Goal: Task Accomplishment & Management: Manage account settings

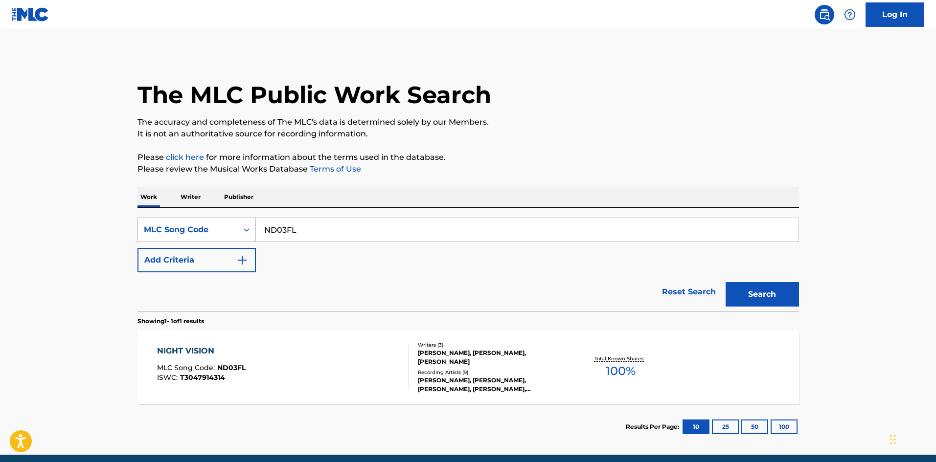
drag, startPoint x: 322, startPoint y: 231, endPoint x: 137, endPoint y: 234, distance: 185.0
click at [124, 234] on main "The MLC Public Work Search The accuracy and completeness of The MLC's data is d…" at bounding box center [468, 242] width 936 height 426
paste input "X11661"
type input "X11661"
click at [772, 293] on button "Search" at bounding box center [762, 294] width 73 height 24
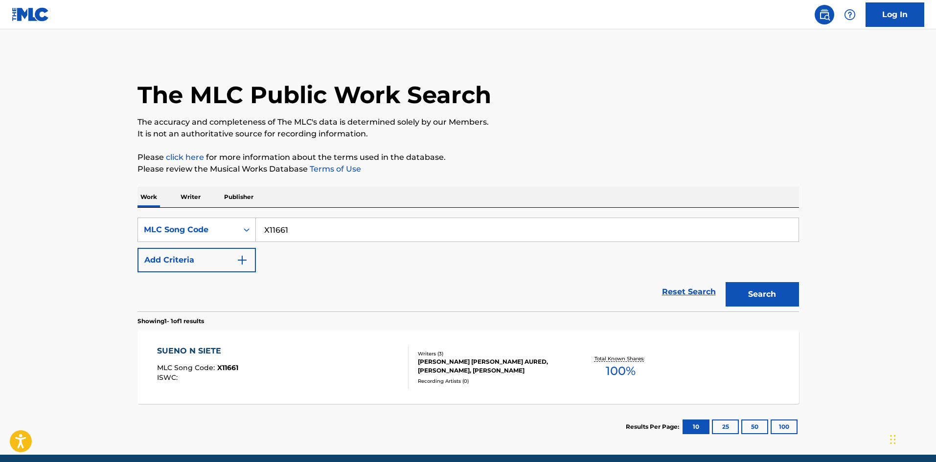
click at [396, 360] on div "SUENO N SIETE MLC Song Code : X11661 ISWC :" at bounding box center [282, 367] width 251 height 44
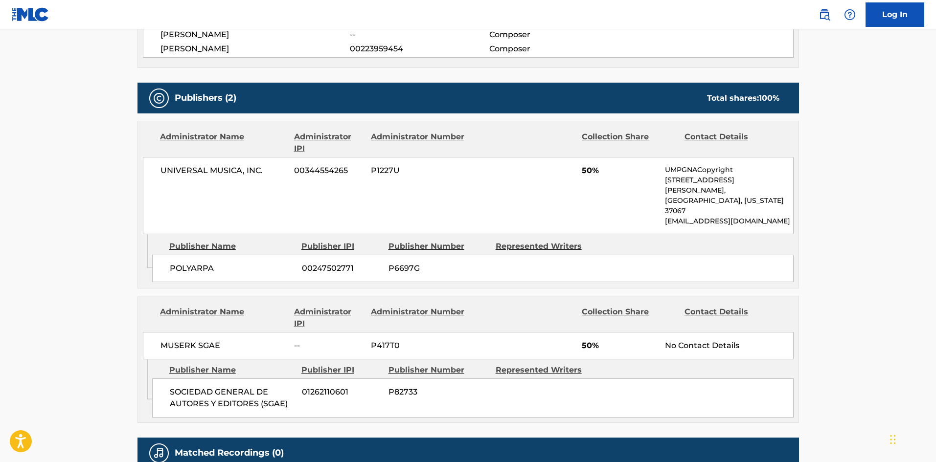
scroll to position [489, 0]
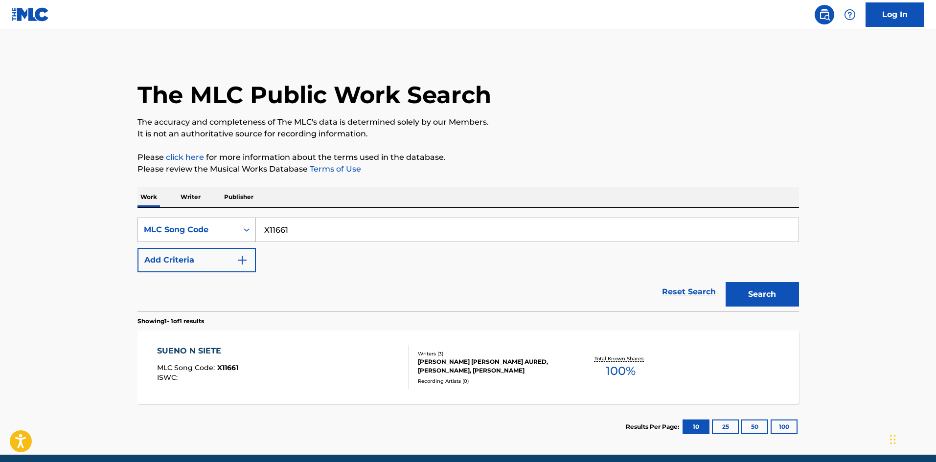
drag, startPoint x: 288, startPoint y: 231, endPoint x: 243, endPoint y: 238, distance: 45.5
click at [126, 232] on div "The MLC Public Work Search The accuracy and completeness of The MLC's data is d…" at bounding box center [468, 252] width 685 height 396
paste input "A7494Q"
type input "A7494Q"
click at [755, 282] on div "Search" at bounding box center [760, 292] width 78 height 39
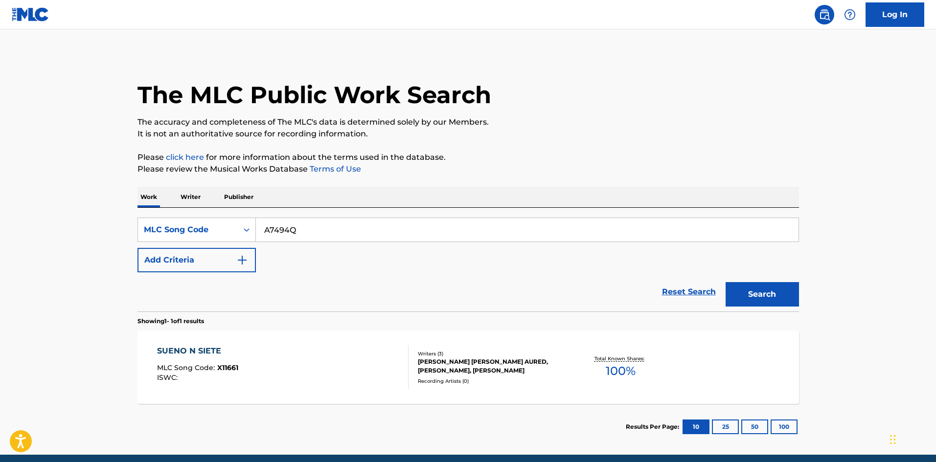
click at [779, 290] on button "Search" at bounding box center [762, 294] width 73 height 24
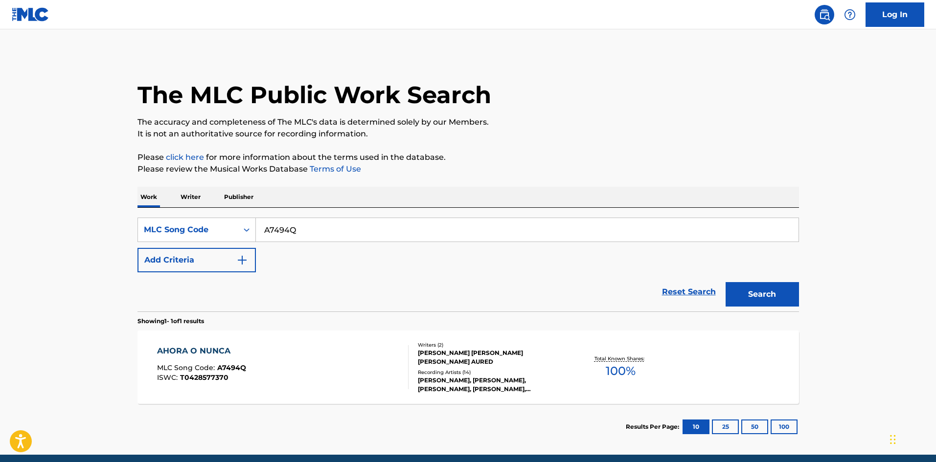
click at [490, 367] on div "Writers ( 2 ) IGNACIO CANUT GUILLEN, JUAN CARLOS MORENO AURED Recording Artists…" at bounding box center [487, 368] width 157 height 52
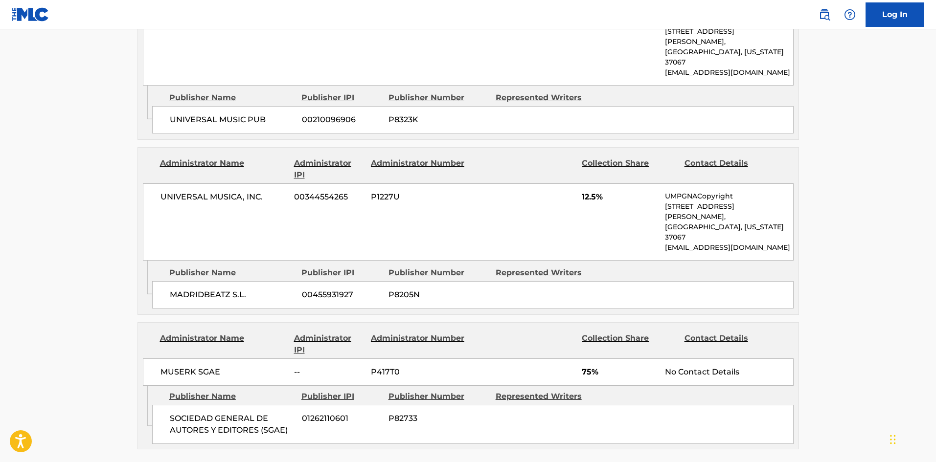
scroll to position [538, 0]
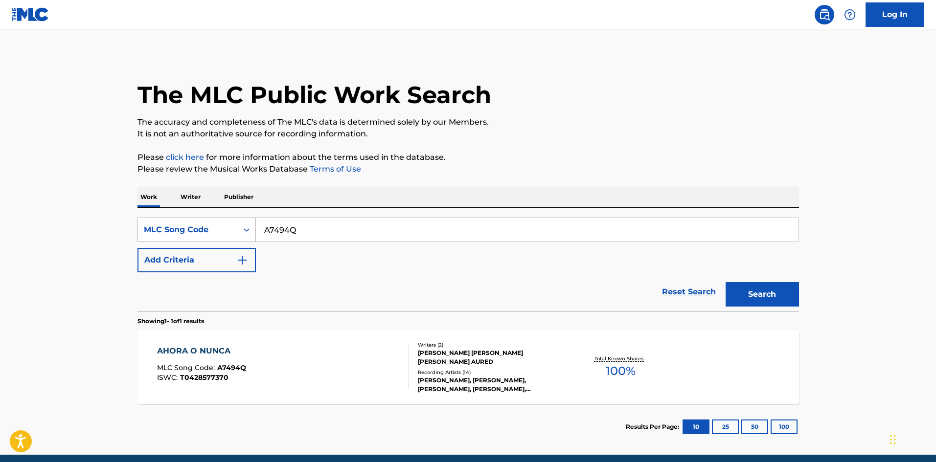
drag, startPoint x: 321, startPoint y: 225, endPoint x: 217, endPoint y: 224, distance: 104.2
click at [136, 221] on div "The MLC Public Work Search The accuracy and completeness of The MLC's data is d…" at bounding box center [468, 252] width 685 height 396
paste input "P6949G"
type input "P6949G"
click at [780, 293] on button "Search" at bounding box center [762, 294] width 73 height 24
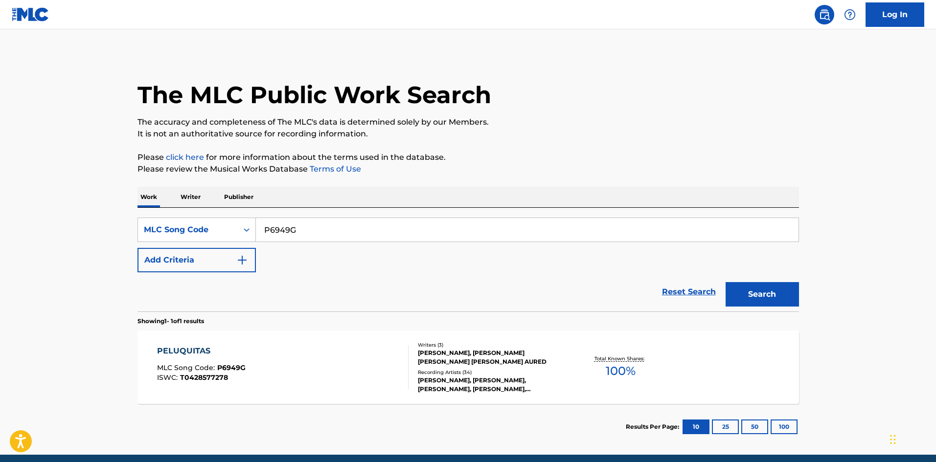
click at [470, 363] on div "MAURO CANUT GUILLEN, IGNACIO CANUT GUILLEN, JUAN CARLOS MORENO AURED" at bounding box center [492, 358] width 148 height 18
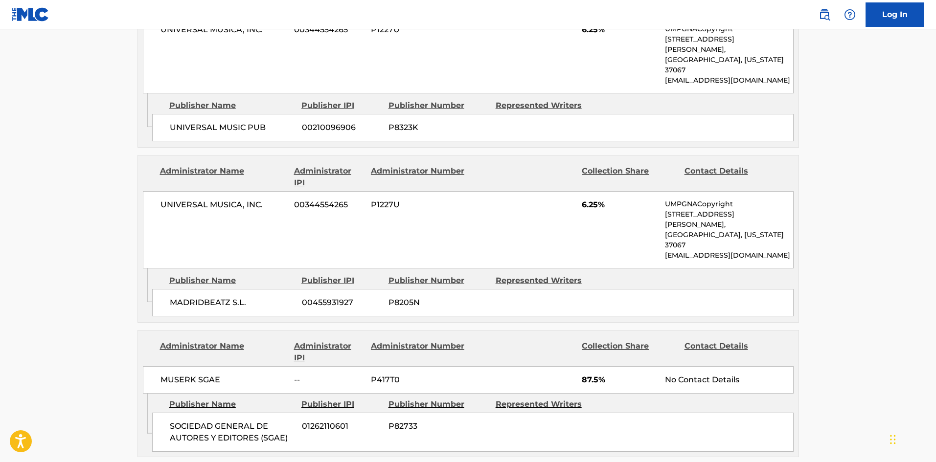
scroll to position [587, 0]
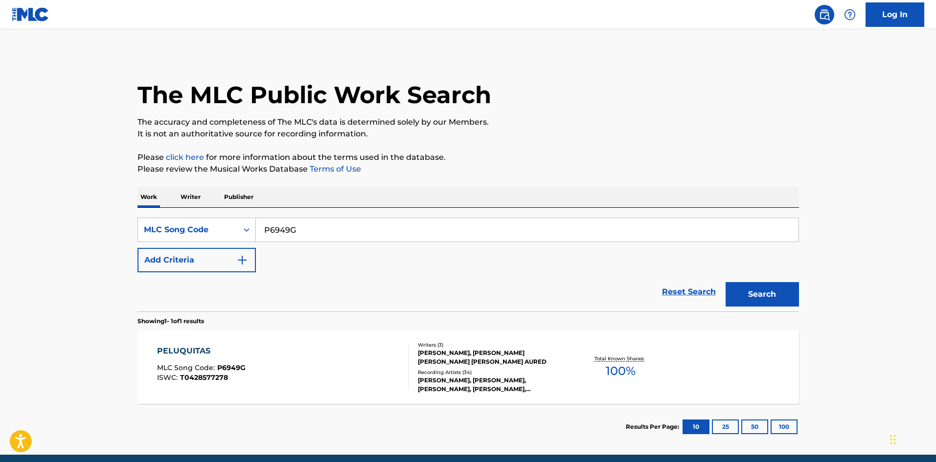
drag, startPoint x: 309, startPoint y: 229, endPoint x: 29, endPoint y: 252, distance: 281.3
click at [29, 252] on main "The MLC Public Work Search The accuracy and completeness of The MLC's data is d…" at bounding box center [468, 242] width 936 height 426
paste input "EA0E7H"
type input "EA0E7H"
click at [764, 297] on button "Search" at bounding box center [762, 294] width 73 height 24
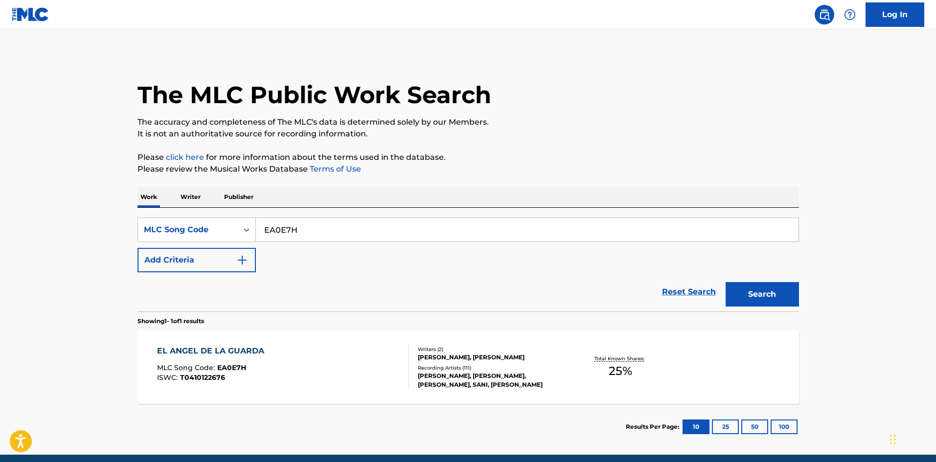
click at [468, 380] on div "[PERSON_NAME], [PERSON_NAME], [PERSON_NAME], SANI, [PERSON_NAME]" at bounding box center [492, 381] width 148 height 18
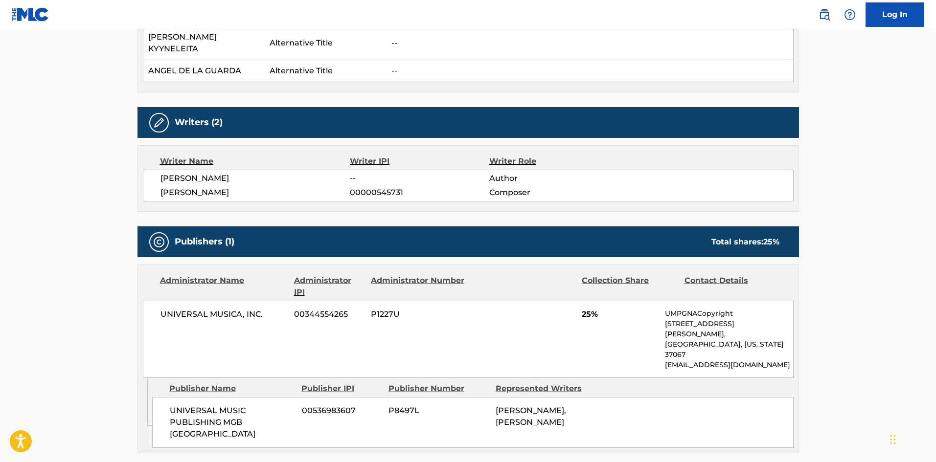
scroll to position [391, 0]
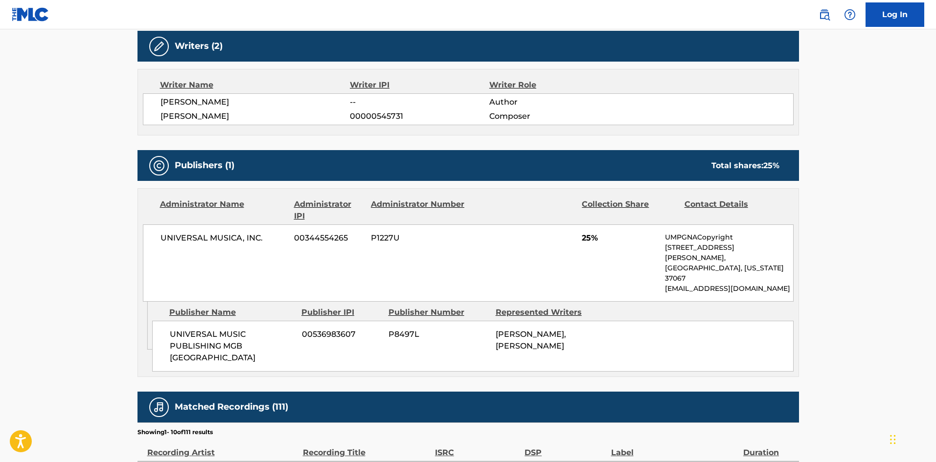
drag, startPoint x: 662, startPoint y: 249, endPoint x: 641, endPoint y: 249, distance: 20.6
click at [662, 249] on div "UNIVERSAL MUSICA, INC. 00344554265 P1227U 25% UMPGNACopyright 1550 W. McEwen Dr…" at bounding box center [468, 263] width 651 height 77
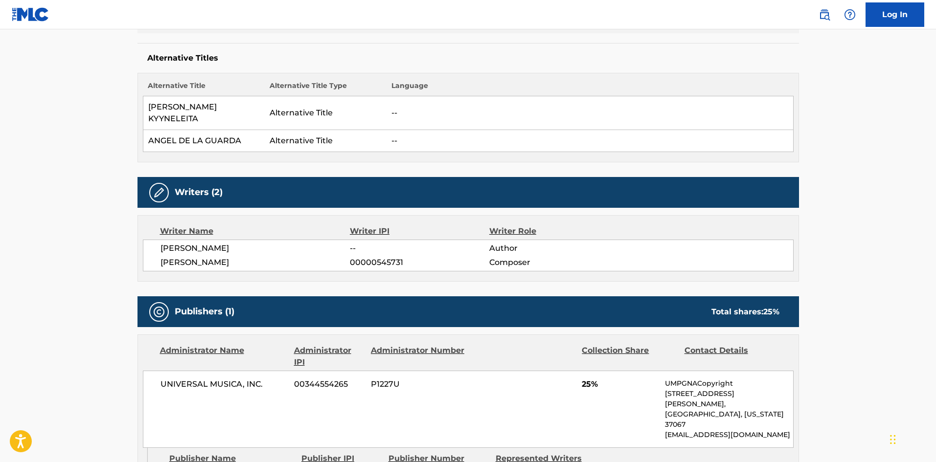
scroll to position [98, 0]
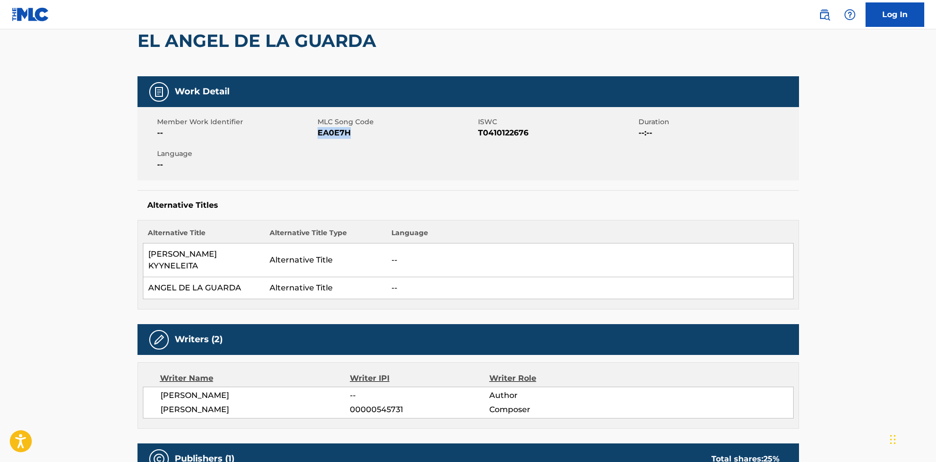
drag, startPoint x: 353, startPoint y: 136, endPoint x: 318, endPoint y: 134, distance: 34.8
click at [318, 134] on span "EA0E7H" at bounding box center [397, 133] width 158 height 12
copy span "EA0E7H"
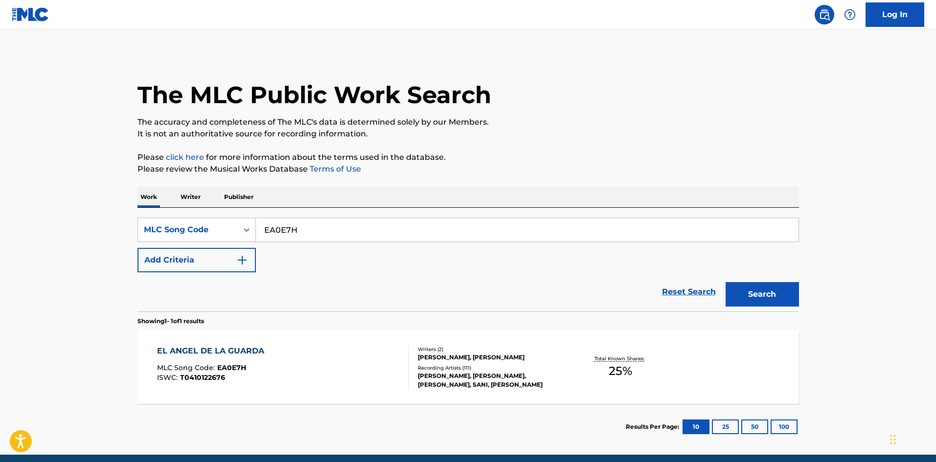
drag, startPoint x: 124, startPoint y: 229, endPoint x: 67, endPoint y: 223, distance: 58.1
click at [81, 225] on main "The MLC Public Work Search The accuracy and completeness of The MLC's data is d…" at bounding box center [468, 242] width 936 height 426
paste input "S14271"
type input "S14271"
drag, startPoint x: 757, startPoint y: 295, endPoint x: 725, endPoint y: 300, distance: 33.2
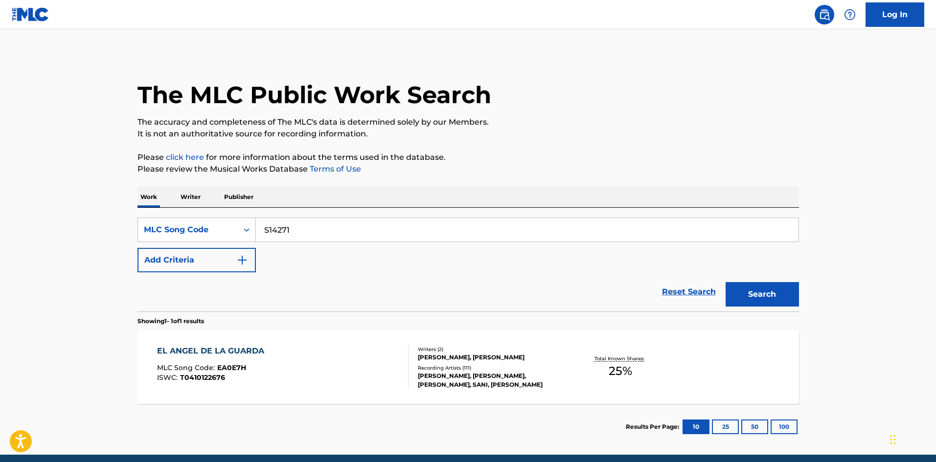
click at [752, 295] on button "Search" at bounding box center [762, 294] width 73 height 24
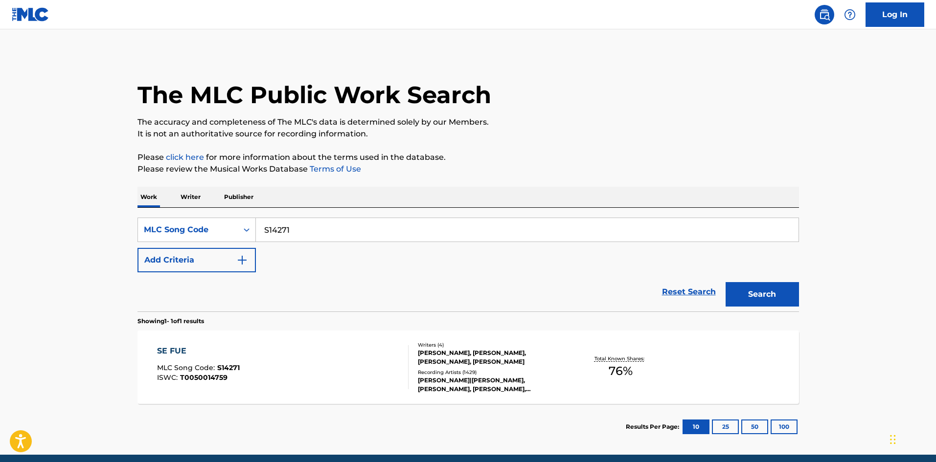
click at [401, 361] on div at bounding box center [404, 367] width 8 height 44
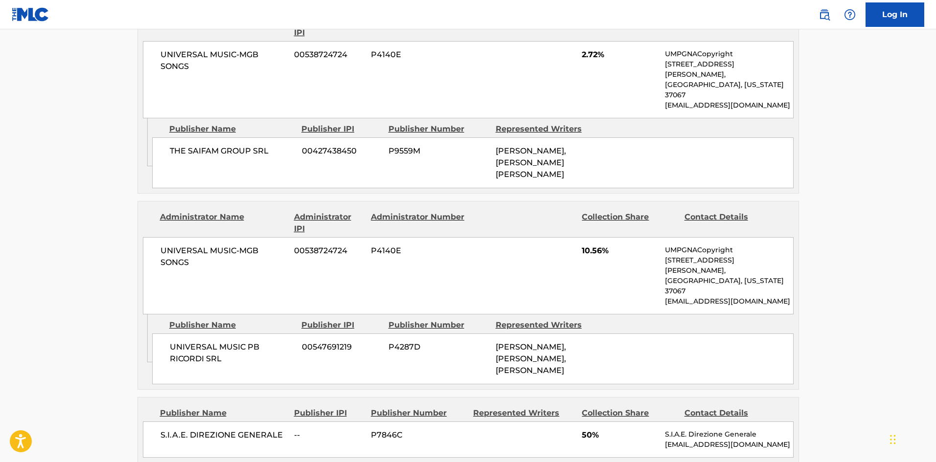
scroll to position [881, 0]
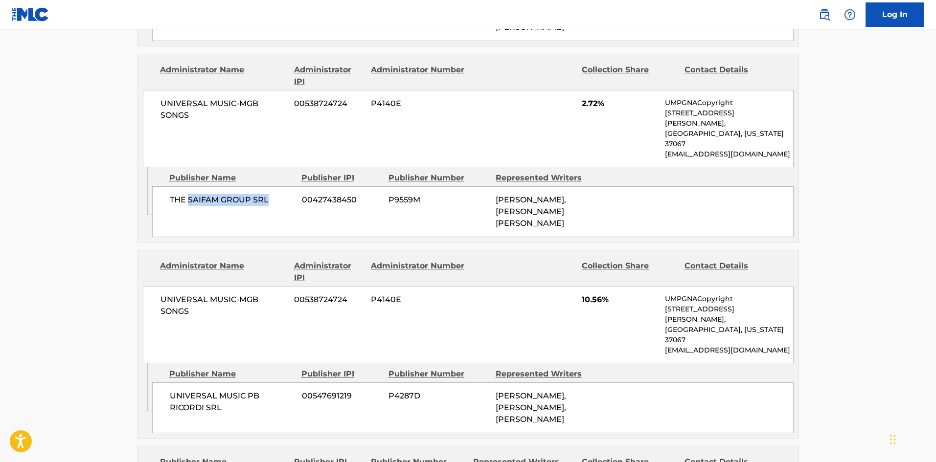
drag, startPoint x: 188, startPoint y: 163, endPoint x: 273, endPoint y: 162, distance: 84.2
click at [273, 194] on span "THE SAIFAM GROUP SRL" at bounding box center [232, 200] width 125 height 12
copy span "SAIFAM GROUP SRL"
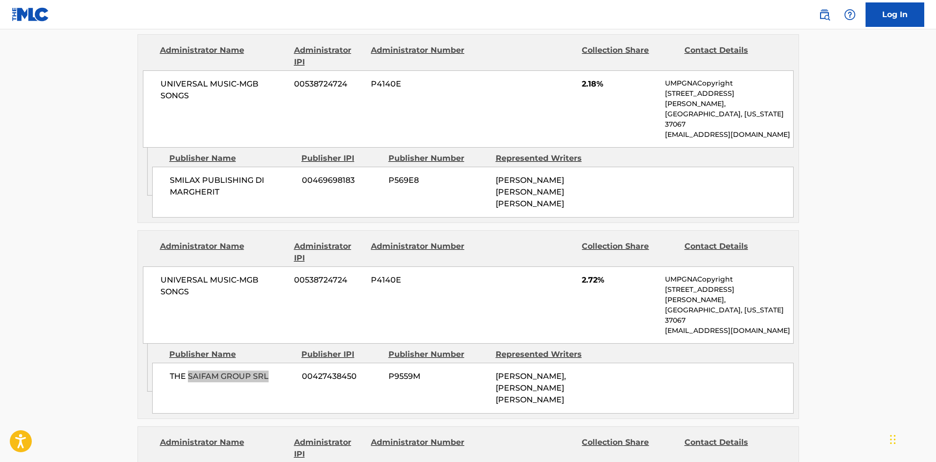
scroll to position [685, 0]
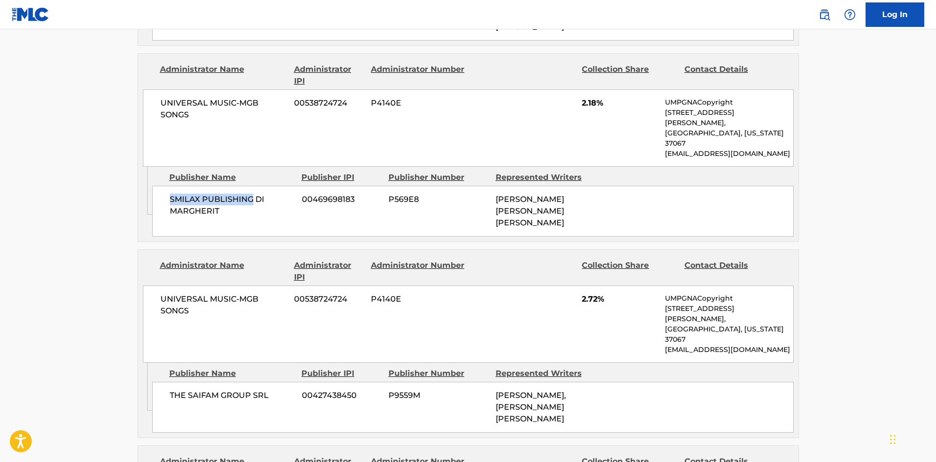
drag, startPoint x: 170, startPoint y: 170, endPoint x: 252, endPoint y: 172, distance: 82.2
click at [252, 194] on span "SMILAX PUBLISHING DI MARGHERIT" at bounding box center [232, 205] width 125 height 23
copy span "SMILAX PUBLISHING"
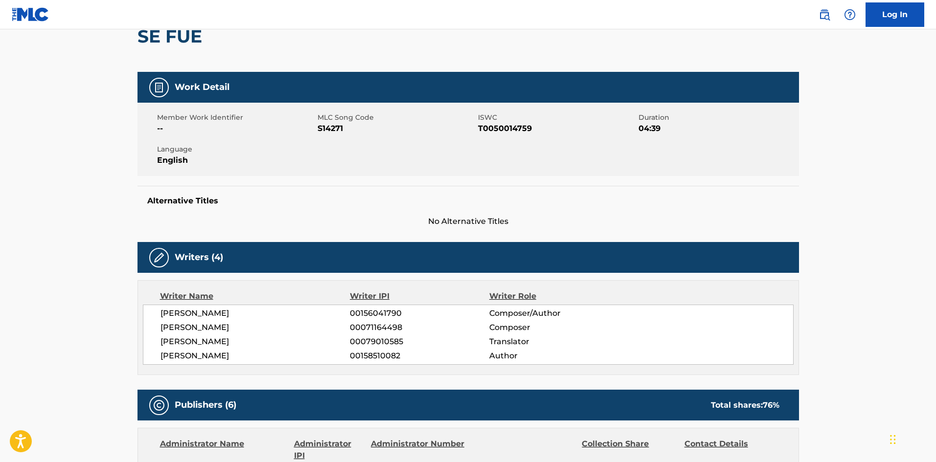
scroll to position [0, 0]
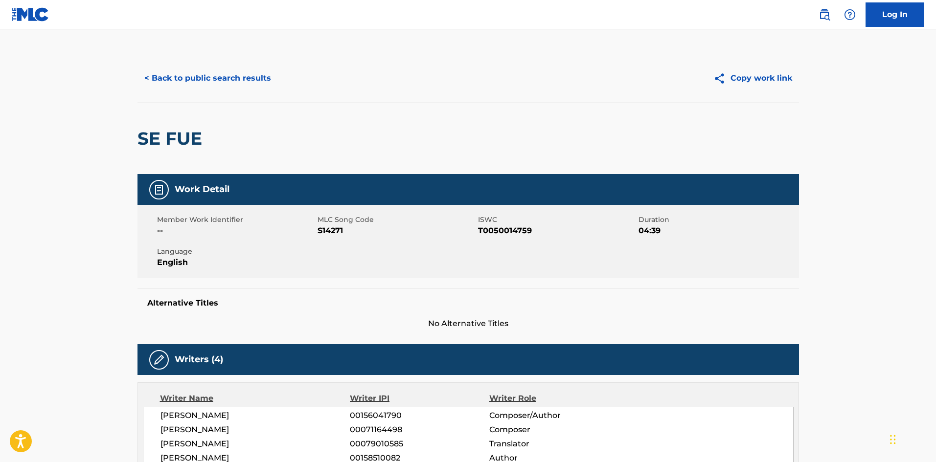
click at [195, 78] on button "< Back to public search results" at bounding box center [207, 78] width 140 height 24
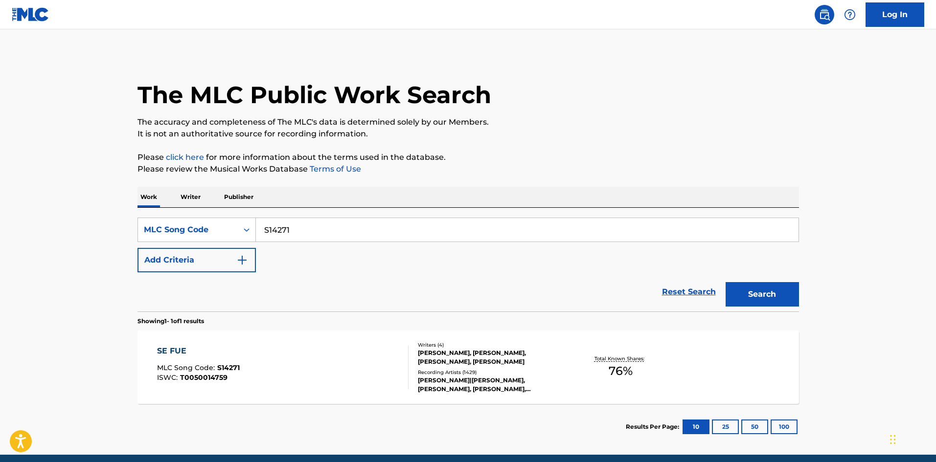
drag, startPoint x: 317, startPoint y: 225, endPoint x: 93, endPoint y: 242, distance: 224.3
click at [93, 242] on main "The MLC Public Work Search The accuracy and completeness of The MLC's data is d…" at bounding box center [468, 242] width 936 height 426
paste input "L1492"
type input "L14921"
click at [758, 297] on button "Search" at bounding box center [762, 294] width 73 height 24
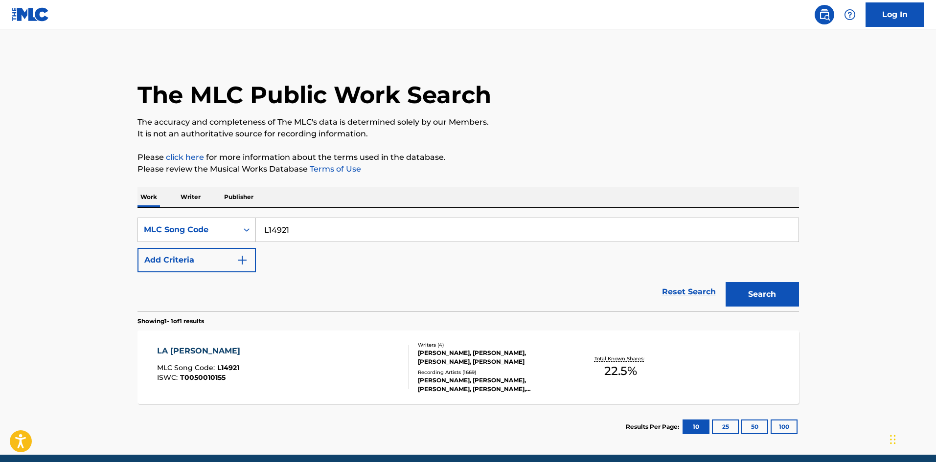
click at [371, 358] on div "LA SOLEDAD MLC Song Code : L14921 ISWC : T0050010155" at bounding box center [282, 367] width 251 height 44
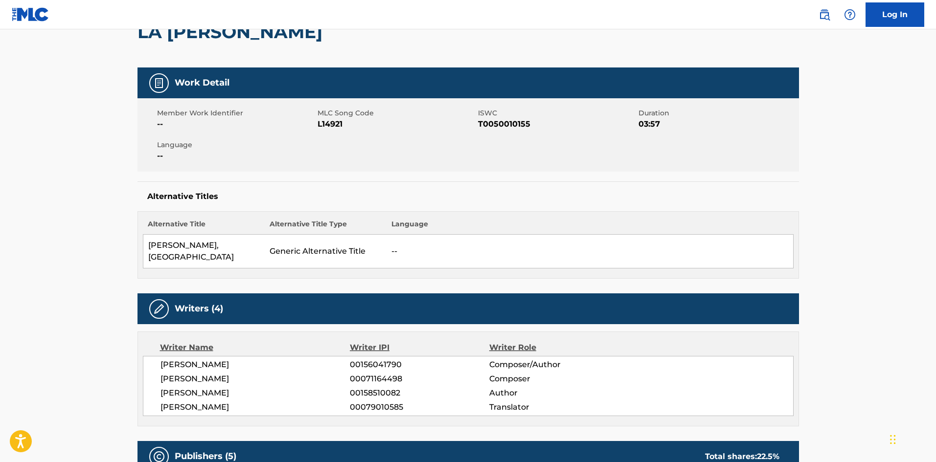
scroll to position [98, 0]
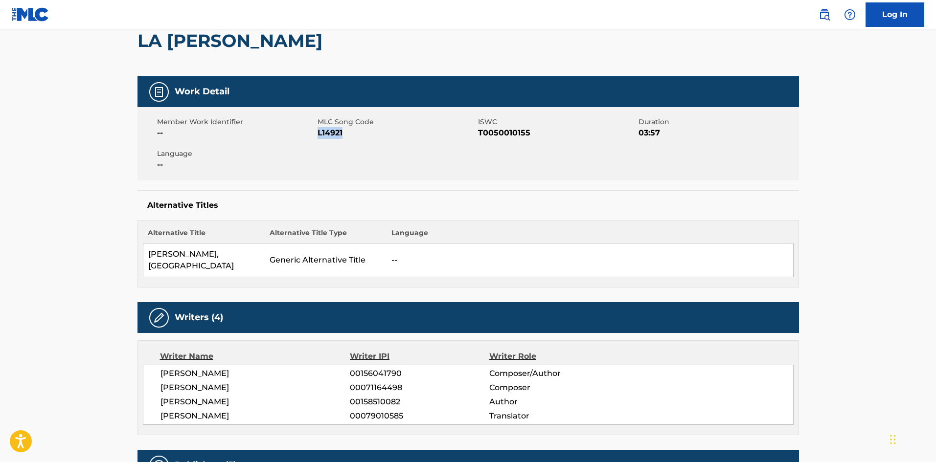
drag, startPoint x: 356, startPoint y: 131, endPoint x: 318, endPoint y: 134, distance: 37.8
click at [318, 134] on span "L14921" at bounding box center [397, 133] width 158 height 12
copy span "L14921"
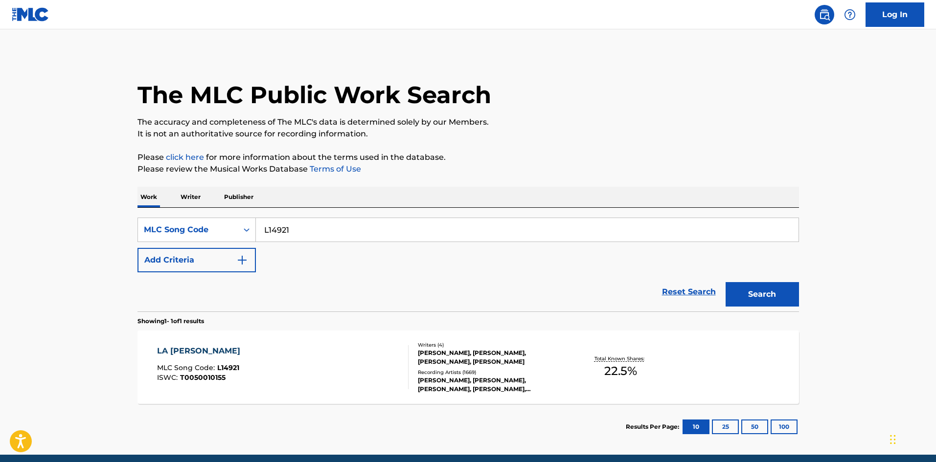
drag, startPoint x: 13, startPoint y: 208, endPoint x: 3, endPoint y: 207, distance: 9.8
click at [3, 207] on main "The MLC Public Work Search The accuracy and completeness of The MLC's data is d…" at bounding box center [468, 242] width 936 height 426
paste input "EA9JL2"
type input "EA9JL2"
click at [759, 290] on button "Search" at bounding box center [762, 294] width 73 height 24
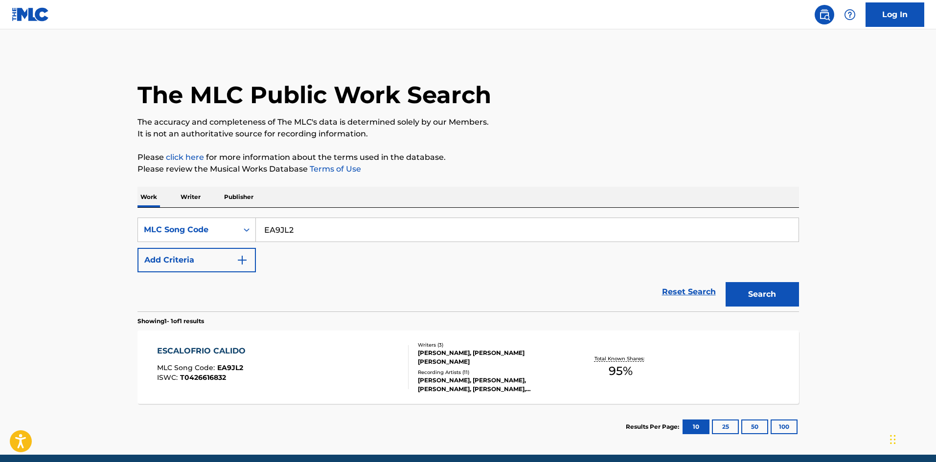
drag, startPoint x: 272, startPoint y: 365, endPoint x: 266, endPoint y: 365, distance: 6.4
click at [266, 365] on div "ESCALOFRIO CALIDO MLC Song Code : EA9JL2 ISWC : T0426616832" at bounding box center [282, 367] width 251 height 44
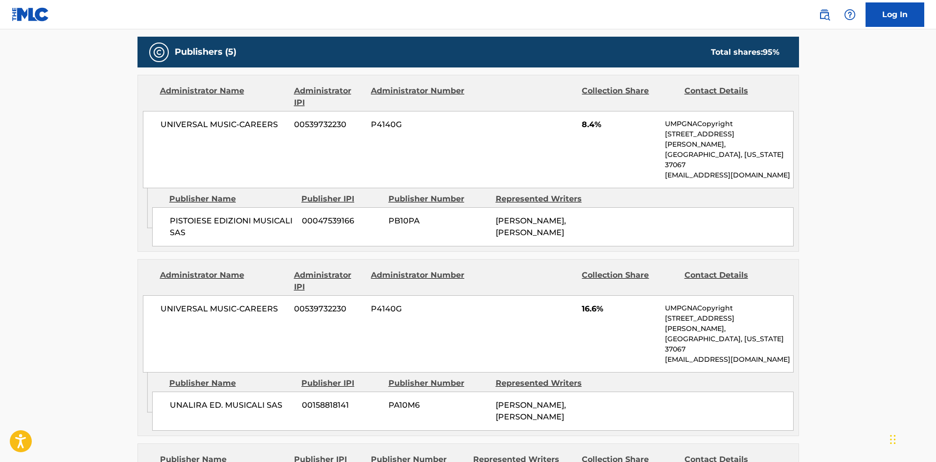
scroll to position [440, 0]
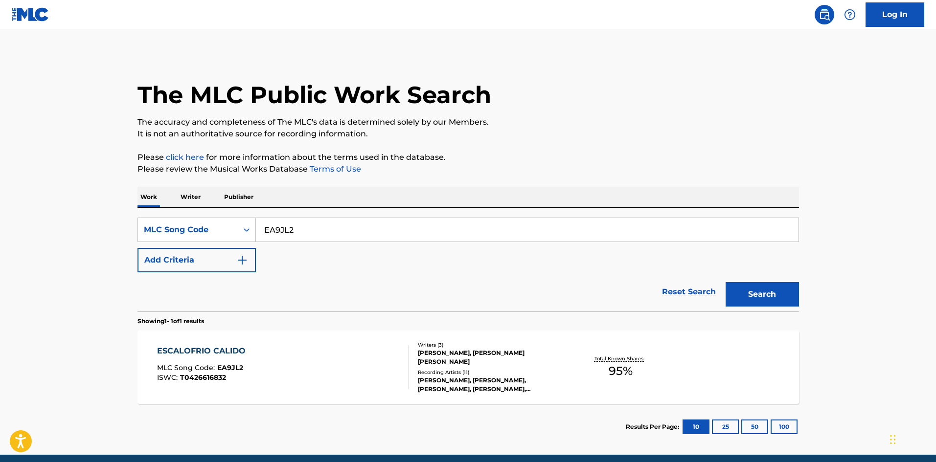
drag, startPoint x: 318, startPoint y: 224, endPoint x: 20, endPoint y: 205, distance: 299.0
click at [20, 205] on main "The MLC Public Work Search The accuracy and completeness of The MLC's data is d…" at bounding box center [468, 242] width 936 height 426
paste input "O05058"
type input "O05058"
click at [749, 296] on button "Search" at bounding box center [762, 294] width 73 height 24
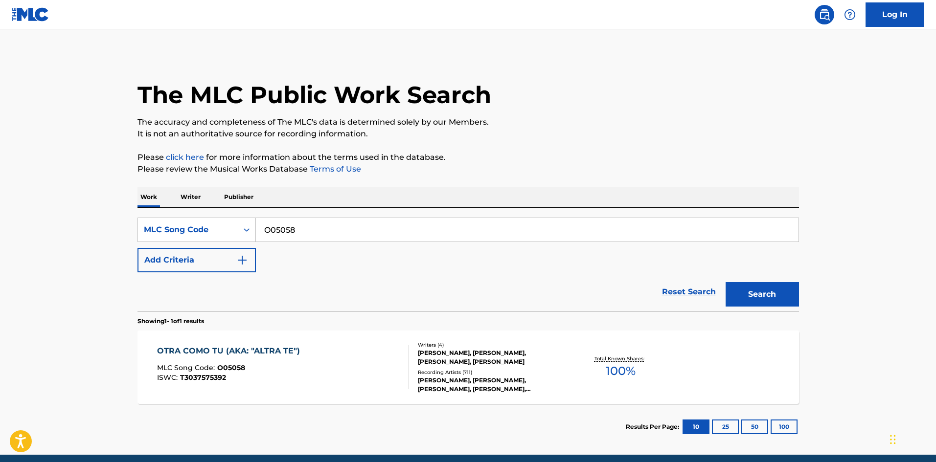
click at [420, 362] on div "IGNACIO BALLESTEROS DIAZ, ADELIO COGLIATI, PIERANGELO CASSANO, EROS RAMAZZOTTI" at bounding box center [492, 358] width 148 height 18
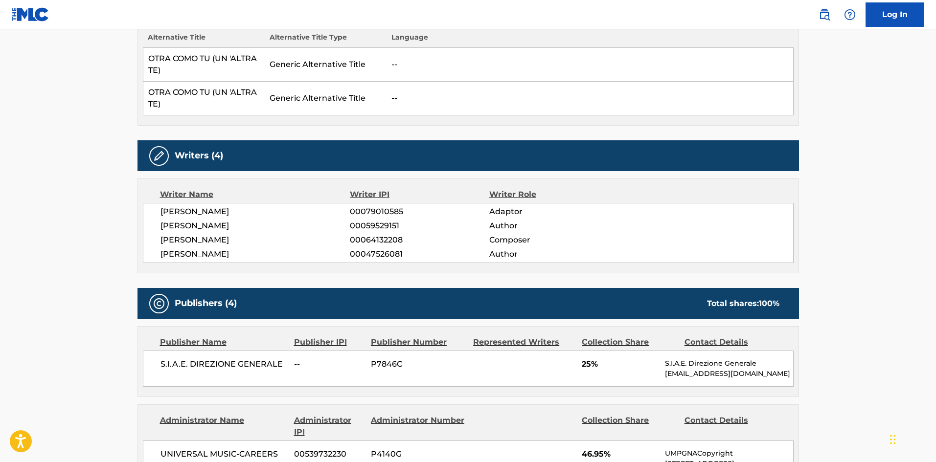
scroll to position [49, 0]
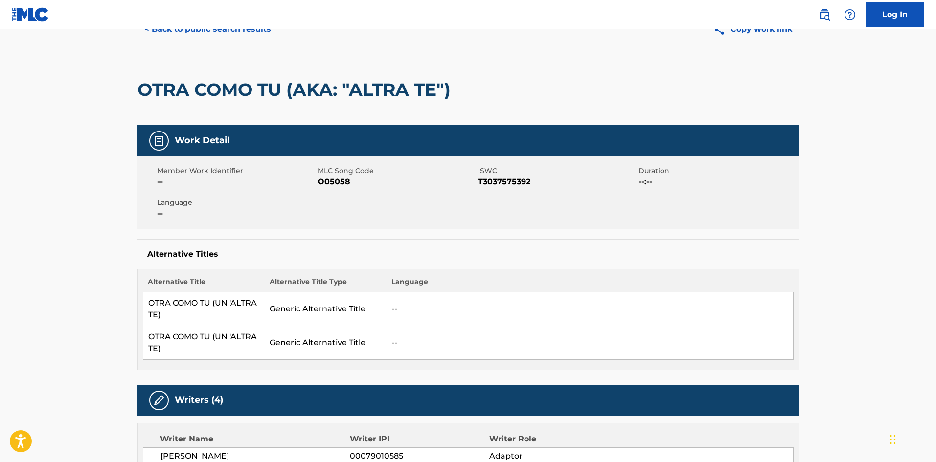
click at [182, 36] on button "< Back to public search results" at bounding box center [207, 29] width 140 height 24
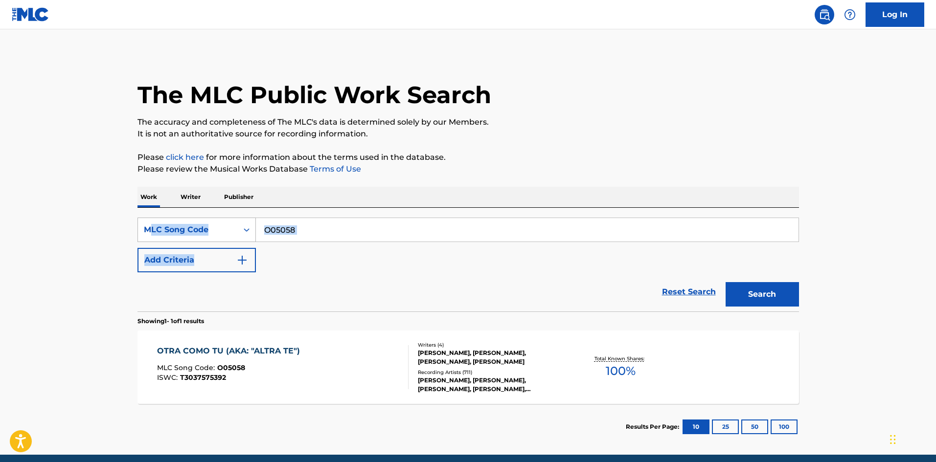
drag, startPoint x: 325, startPoint y: 245, endPoint x: 229, endPoint y: 236, distance: 96.8
click at [139, 241] on div "SearchWithCriteria961ed090-683d-4f19-9457-cc4d1114a6a1 MLC Song Code O05058 Add…" at bounding box center [468, 245] width 662 height 55
click at [350, 230] on input "O05058" at bounding box center [527, 229] width 543 height 23
drag, startPoint x: 265, startPoint y: 235, endPoint x: 192, endPoint y: 237, distance: 72.9
click at [182, 237] on div "SearchWithCriteria961ed090-683d-4f19-9457-cc4d1114a6a1 MLC Song Code O05058" at bounding box center [468, 230] width 662 height 24
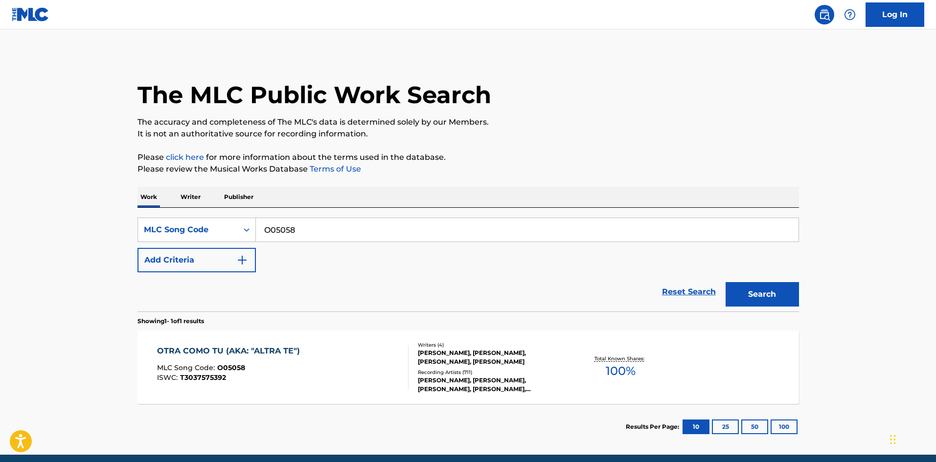
paste input "E2140U"
type input "E2140U"
click at [749, 289] on button "Search" at bounding box center [762, 294] width 73 height 24
click at [237, 375] on div "ISWC :" at bounding box center [210, 377] width 107 height 7
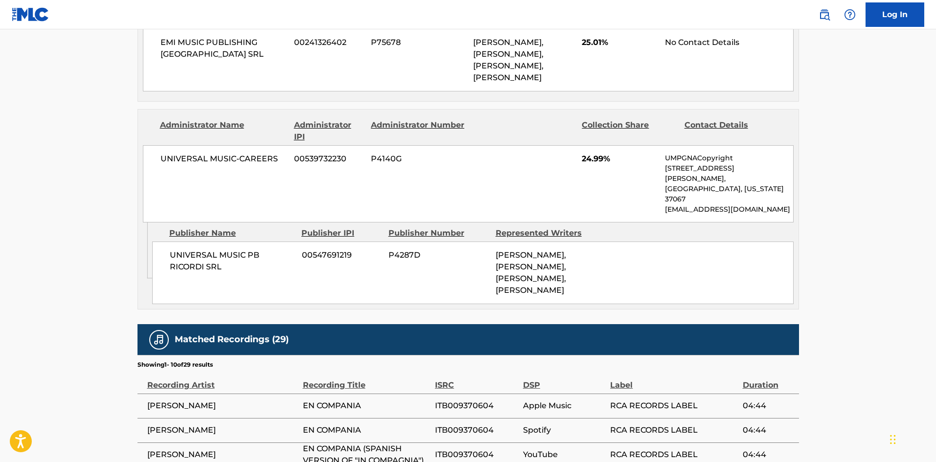
scroll to position [832, 0]
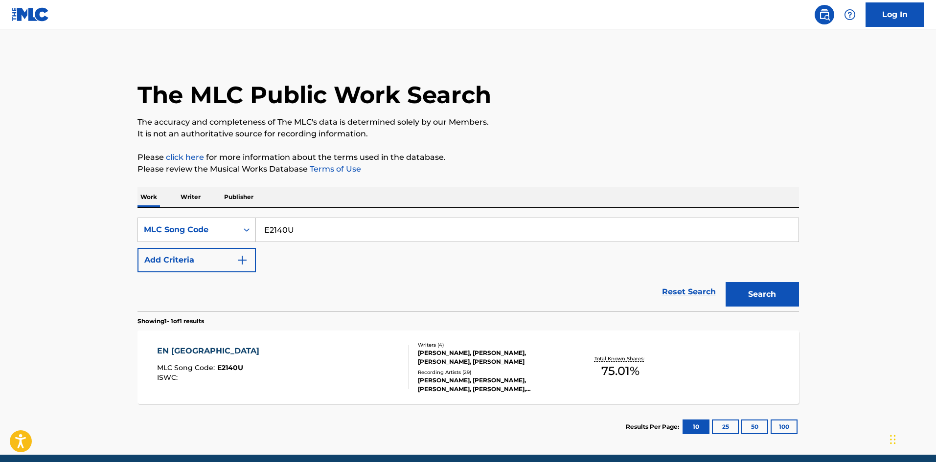
drag, startPoint x: 216, startPoint y: 226, endPoint x: 108, endPoint y: 225, distance: 107.6
click at [106, 226] on main "The MLC Public Work Search The accuracy and completeness of The MLC's data is d…" at bounding box center [468, 242] width 936 height 426
click at [763, 298] on button "Search" at bounding box center [762, 294] width 73 height 24
click at [306, 370] on div "EN CAMPANIA MLC Song Code : E2140U ISWC :" at bounding box center [282, 367] width 251 height 44
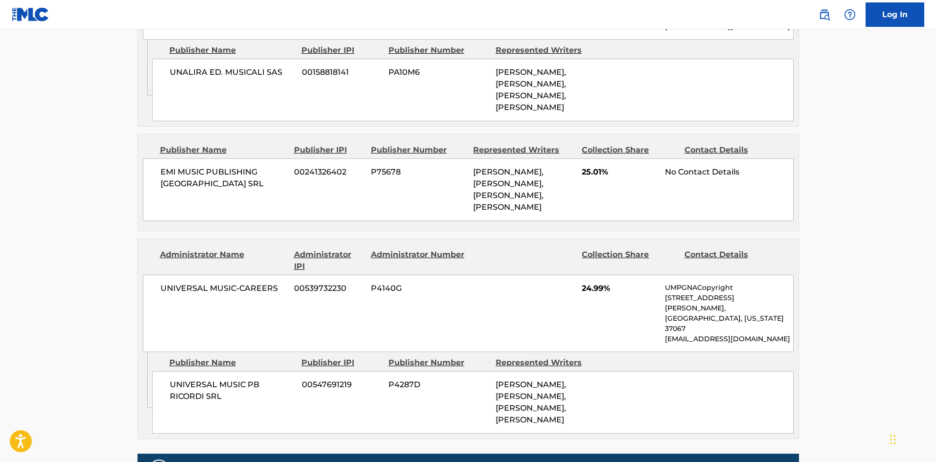
scroll to position [636, 0]
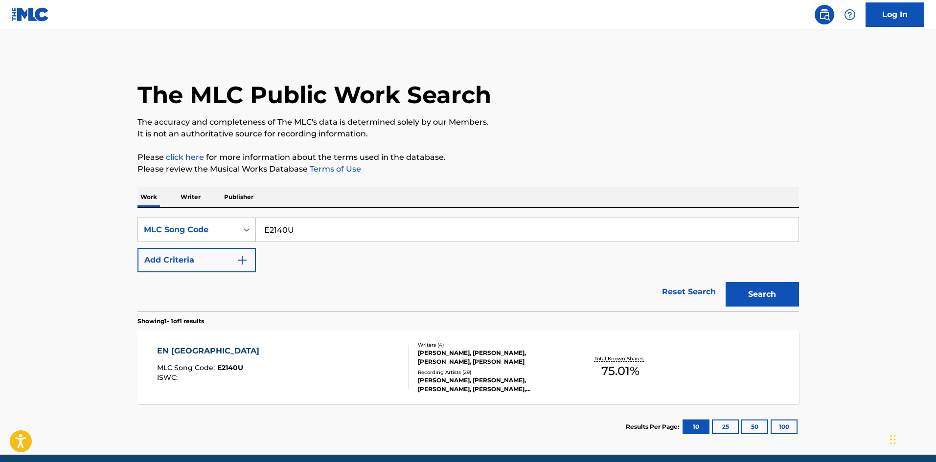
drag, startPoint x: 309, startPoint y: 230, endPoint x: -25, endPoint y: 240, distance: 334.3
click at [0, 240] on html "Accessibility Screen-Reader Guide, Feedback, and Issue Reporting | New window L…" at bounding box center [468, 231] width 936 height 462
paste input "FE8ZZM"
type input "FE8ZZM"
drag, startPoint x: 758, startPoint y: 292, endPoint x: 754, endPoint y: 299, distance: 8.3
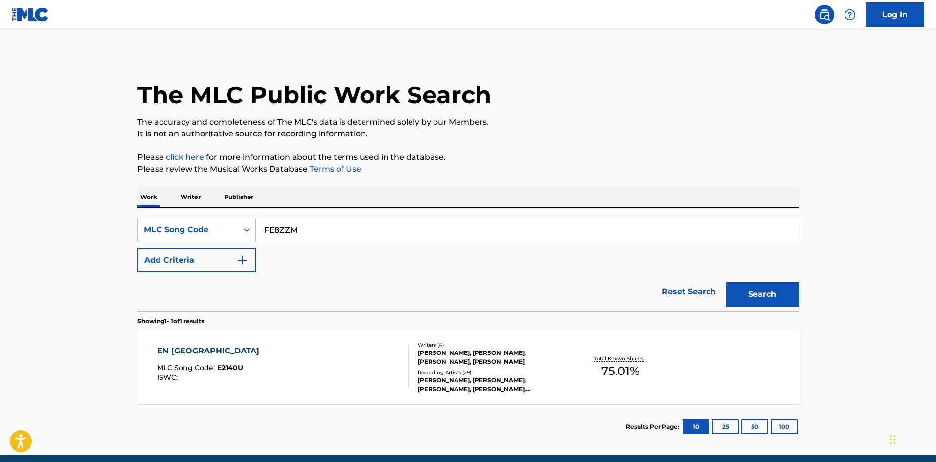
click at [757, 293] on button "Search" at bounding box center [762, 294] width 73 height 24
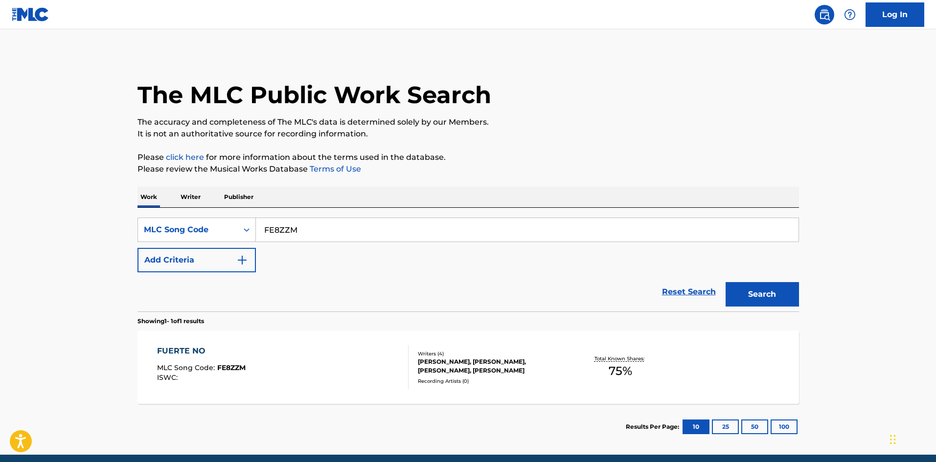
click at [388, 368] on div "FUERTE NO MLC Song Code : FE8ZZM ISWC :" at bounding box center [282, 367] width 251 height 44
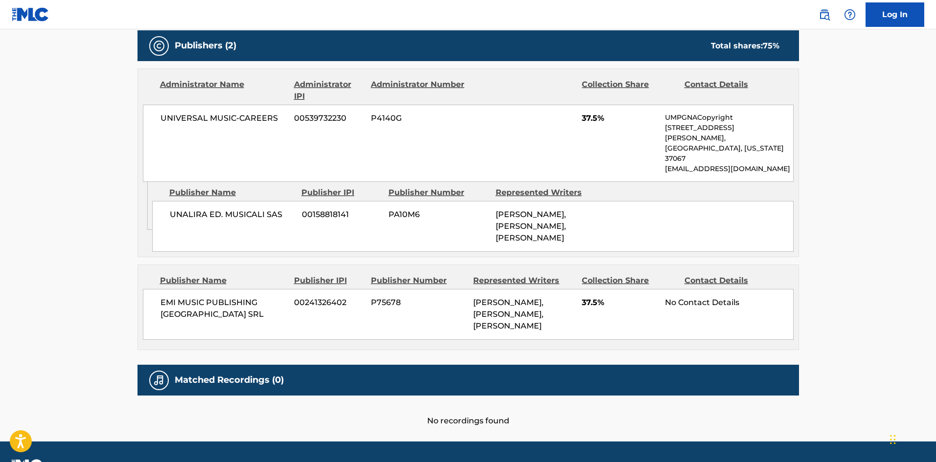
scroll to position [468, 0]
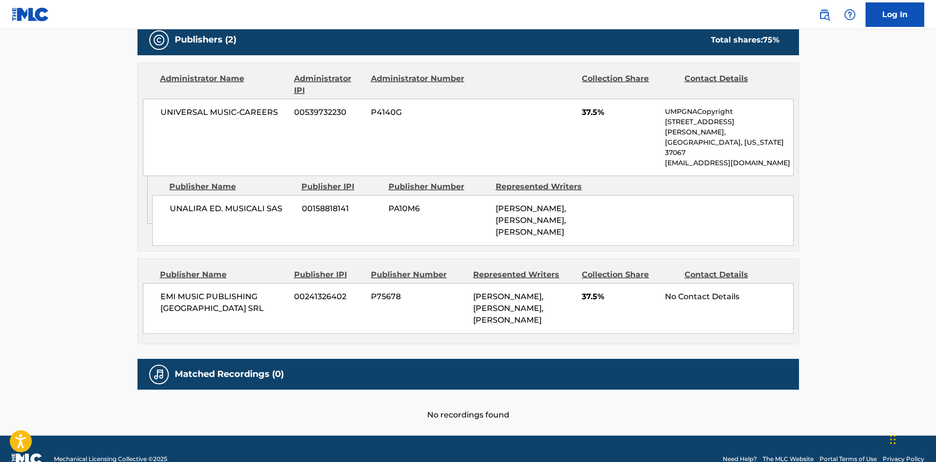
click at [226, 291] on span "EMI MUSIC PUBLISHING ITALIA SRL" at bounding box center [223, 302] width 127 height 23
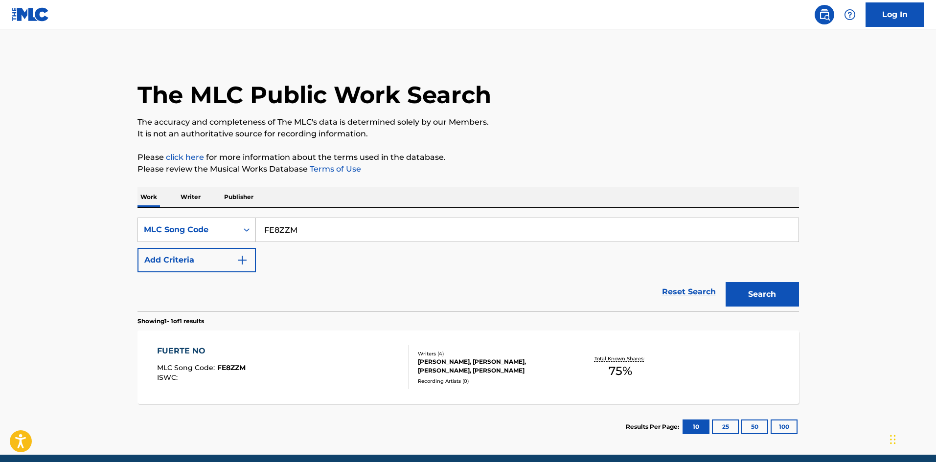
drag, startPoint x: 363, startPoint y: 231, endPoint x: 288, endPoint y: 268, distance: 83.6
click at [0, 272] on html "Accessibility Screen-Reader Guide, Feedback, and Issue Reporting | New window L…" at bounding box center [468, 231] width 936 height 462
paste input "C18841"
type input "C18841"
click at [776, 305] on button "Search" at bounding box center [762, 294] width 73 height 24
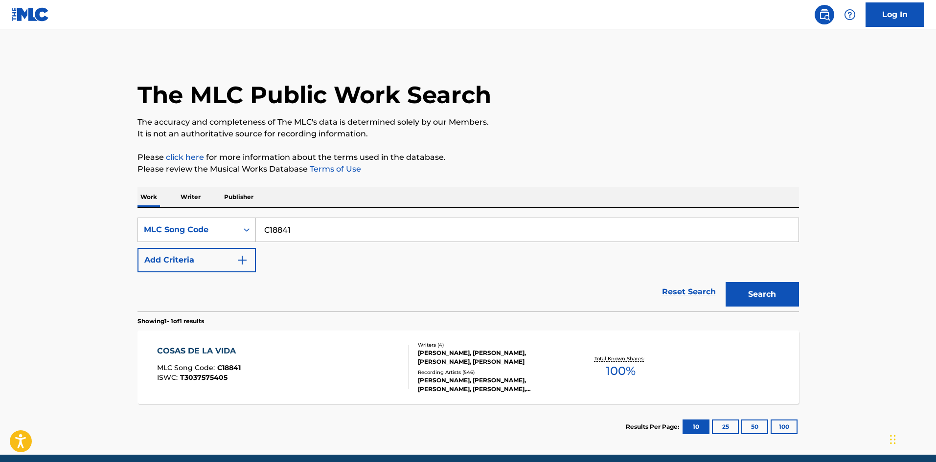
click at [259, 372] on div "COSAS DE LA VIDA MLC Song Code : C18841 ISWC : T3037575405" at bounding box center [282, 367] width 251 height 44
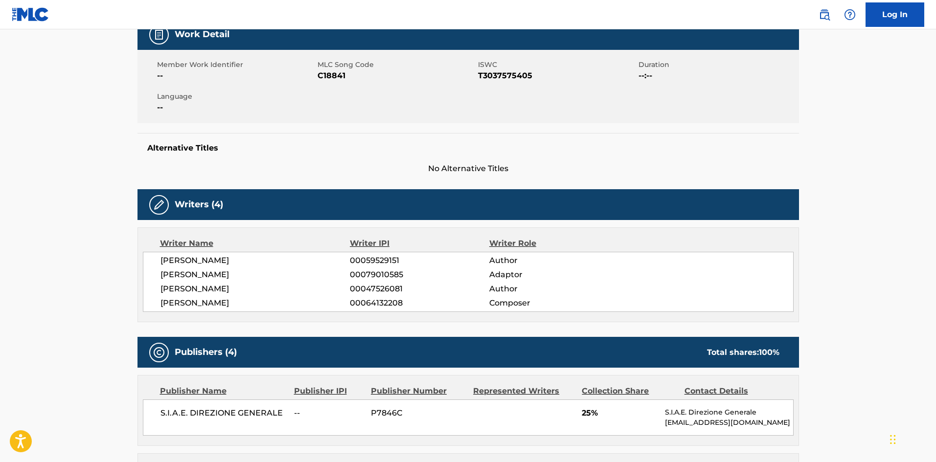
scroll to position [147, 0]
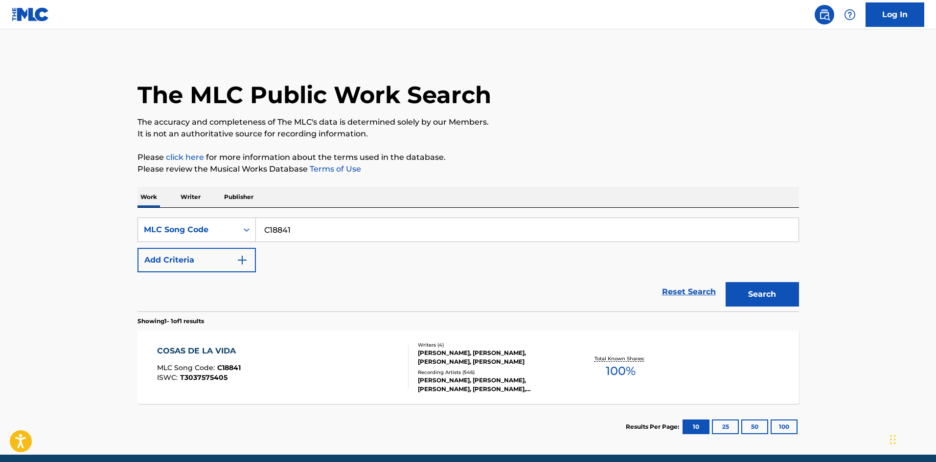
drag, startPoint x: 259, startPoint y: 230, endPoint x: 19, endPoint y: 232, distance: 240.2
click at [22, 232] on main "The MLC Public Work Search The accuracy and completeness of The MLC's data is d…" at bounding box center [468, 242] width 936 height 426
paste input "A4AKG"
type input "CA4AKG"
click at [755, 300] on button "Search" at bounding box center [762, 294] width 73 height 24
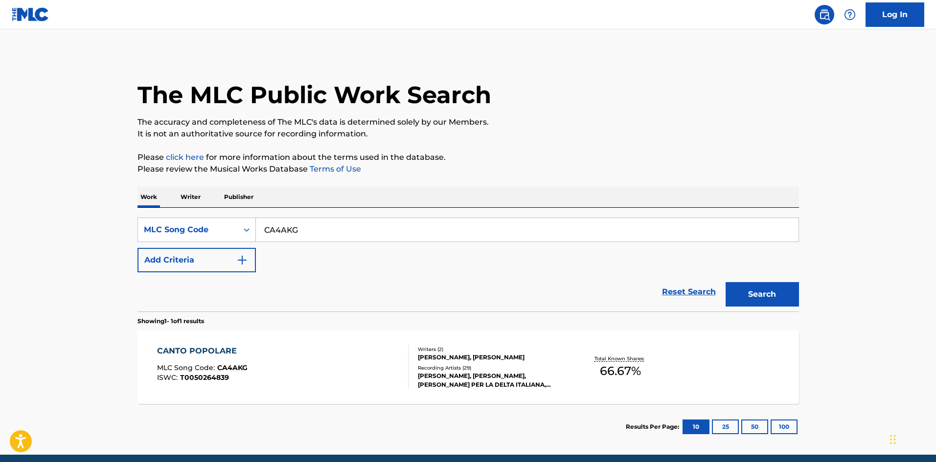
click at [300, 365] on div "CANTO POPOLARE MLC Song Code : CA4AKG ISWC : T0050264839" at bounding box center [282, 367] width 251 height 44
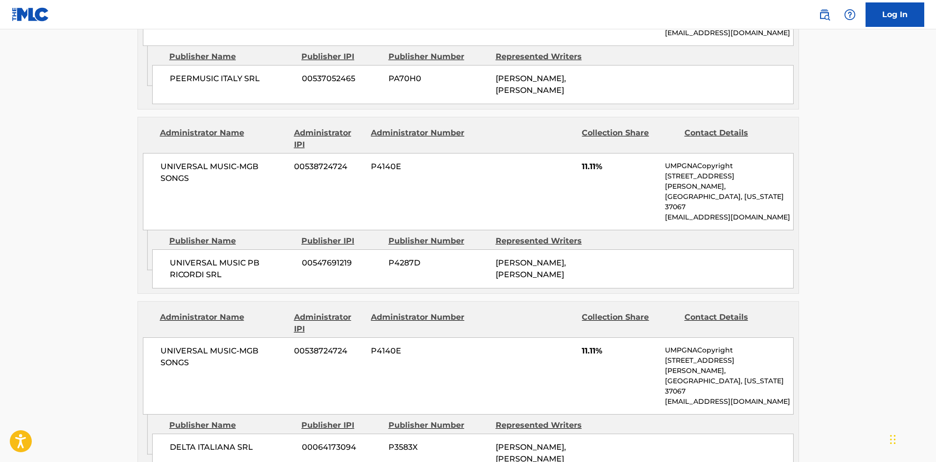
scroll to position [979, 0]
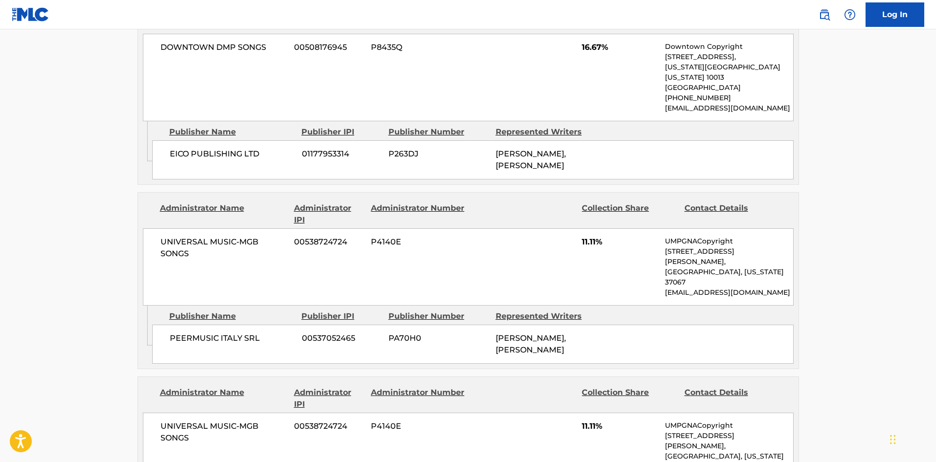
click at [225, 333] on span "PEERMUSIC ITALY SRL" at bounding box center [232, 339] width 125 height 12
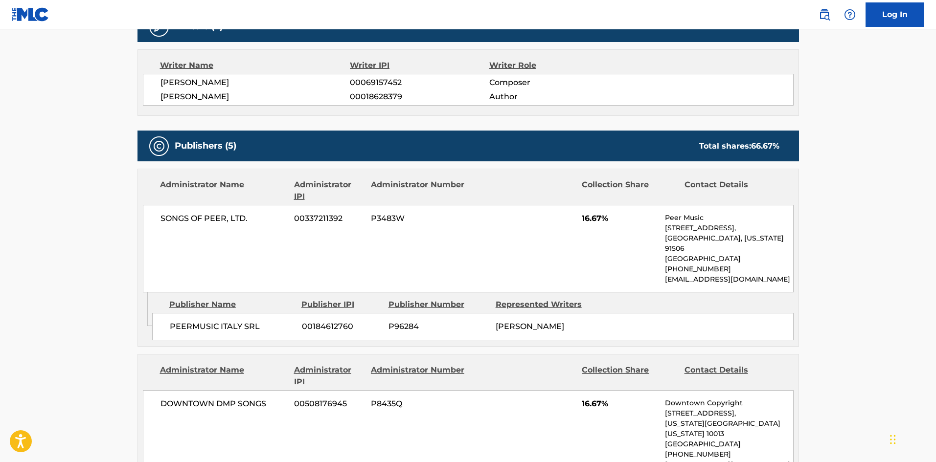
scroll to position [98, 0]
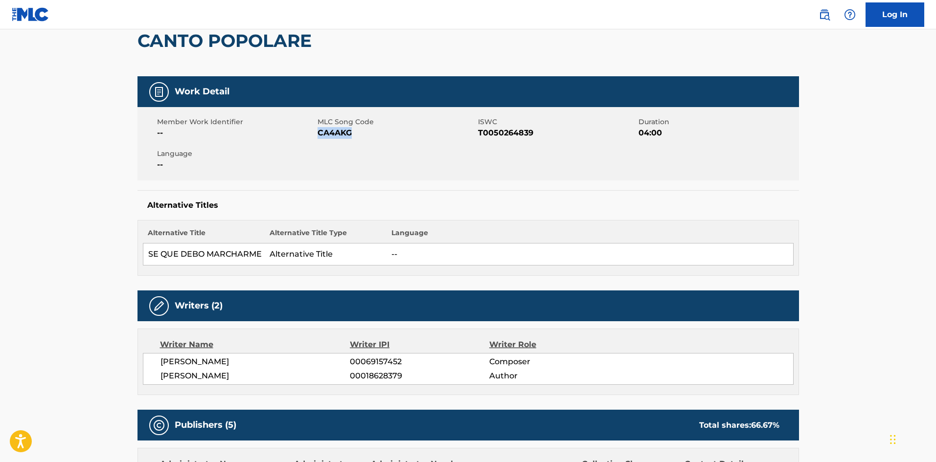
drag, startPoint x: 357, startPoint y: 137, endPoint x: 320, endPoint y: 134, distance: 37.3
click at [320, 134] on span "CA4AKG" at bounding box center [397, 133] width 158 height 12
copy span "CA4AKG"
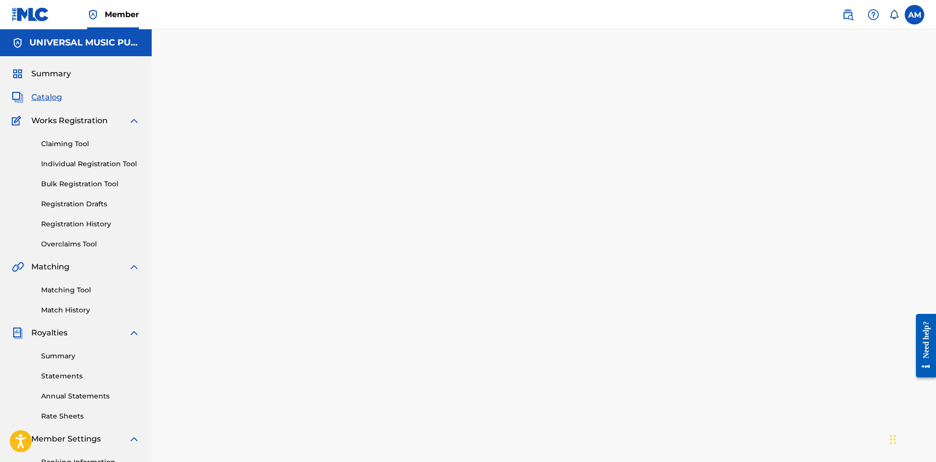
click at [48, 94] on span "Catalog" at bounding box center [46, 97] width 31 height 12
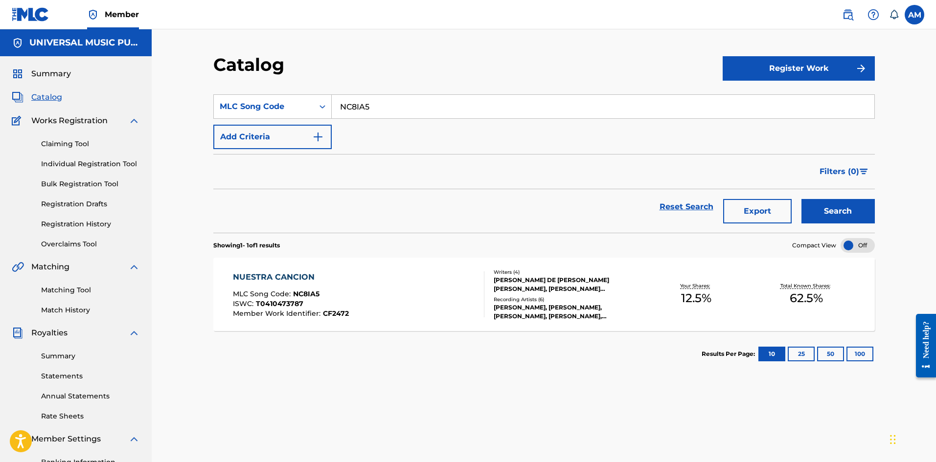
drag, startPoint x: 408, startPoint y: 108, endPoint x: 168, endPoint y: 101, distance: 239.4
click at [173, 102] on div "Catalog Register Work SearchWithCriteriaa598eb81-3578-49a6-8bae-19a0c7c16951 ML…" at bounding box center [544, 284] width 784 height 510
paste input "EA0E7H"
type input "EA0E7H"
click at [855, 211] on button "Search" at bounding box center [837, 211] width 73 height 24
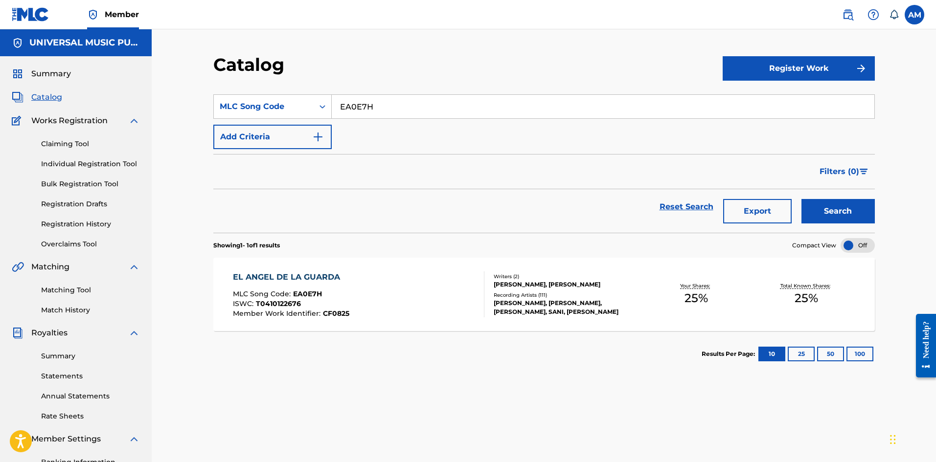
click at [578, 310] on div "[PERSON_NAME], [PERSON_NAME], [PERSON_NAME], SANI, [PERSON_NAME]" at bounding box center [568, 308] width 148 height 18
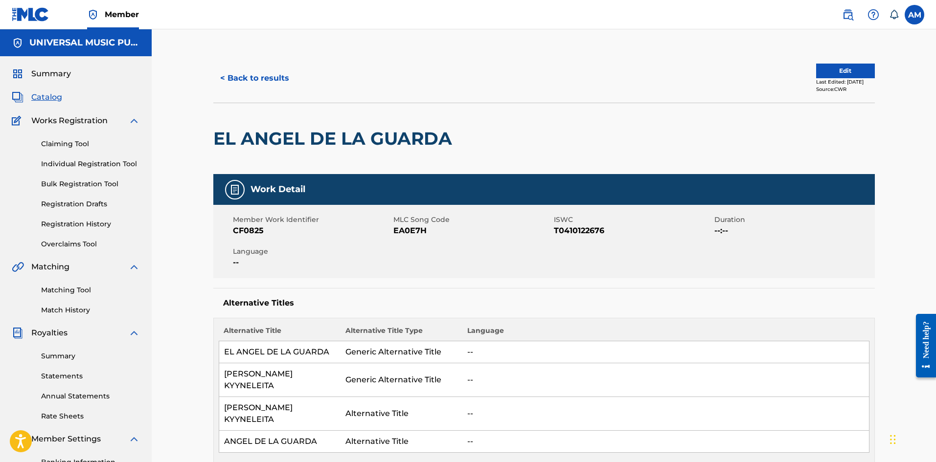
click at [845, 69] on button "Edit" at bounding box center [845, 71] width 59 height 15
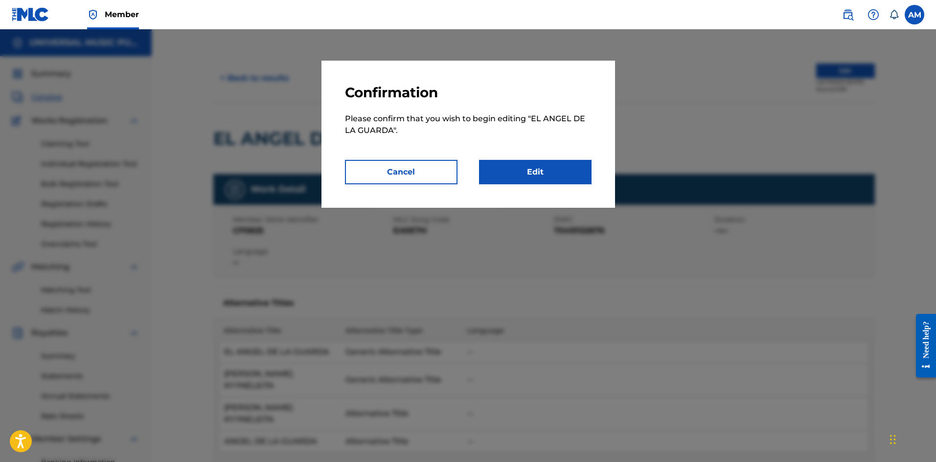
click at [541, 173] on link "Edit" at bounding box center [535, 172] width 113 height 24
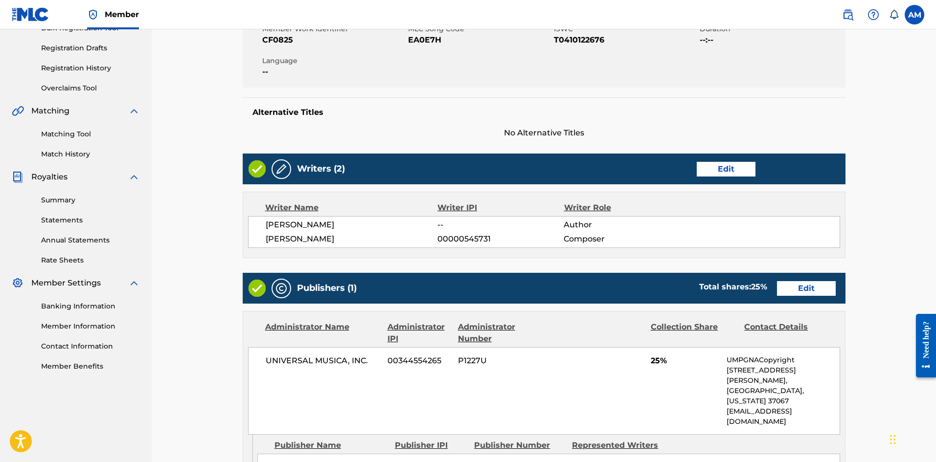
scroll to position [196, 0]
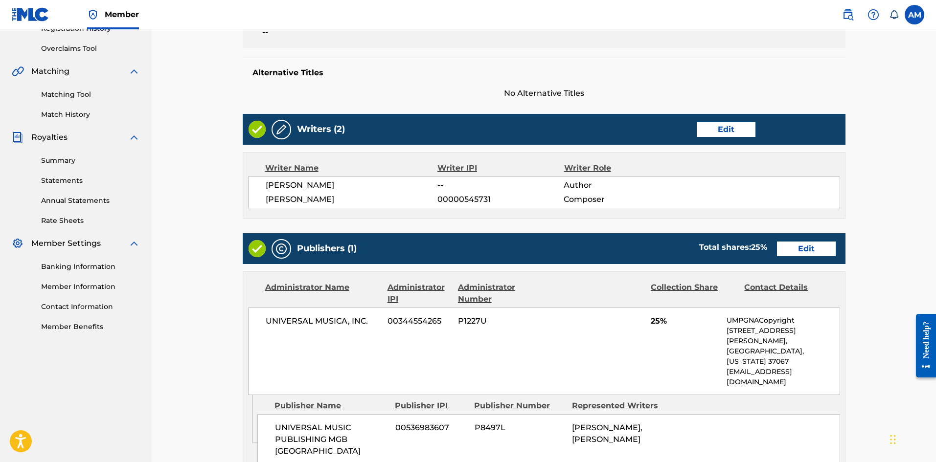
click at [794, 247] on link "Edit" at bounding box center [806, 249] width 59 height 15
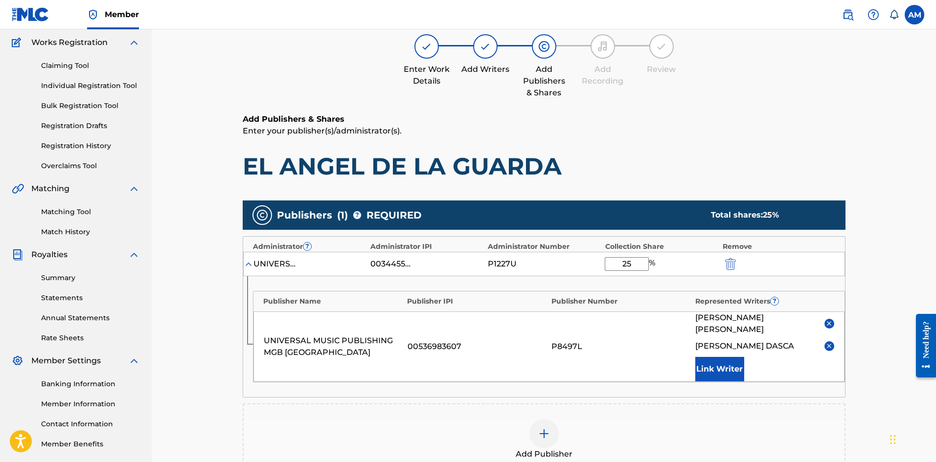
scroll to position [196, 0]
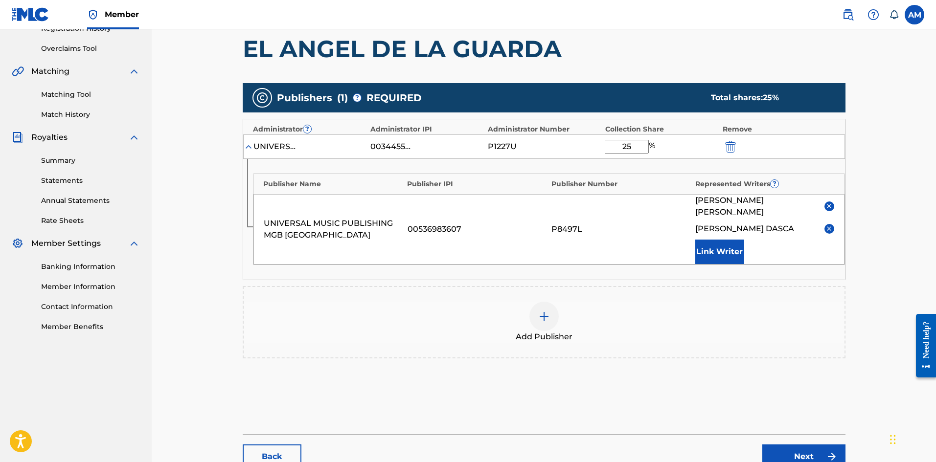
drag, startPoint x: 632, startPoint y: 146, endPoint x: 610, endPoint y: 148, distance: 22.6
click at [610, 148] on input "25" at bounding box center [627, 147] width 44 height 14
type input "50"
click at [813, 448] on link "Next" at bounding box center [803, 457] width 83 height 24
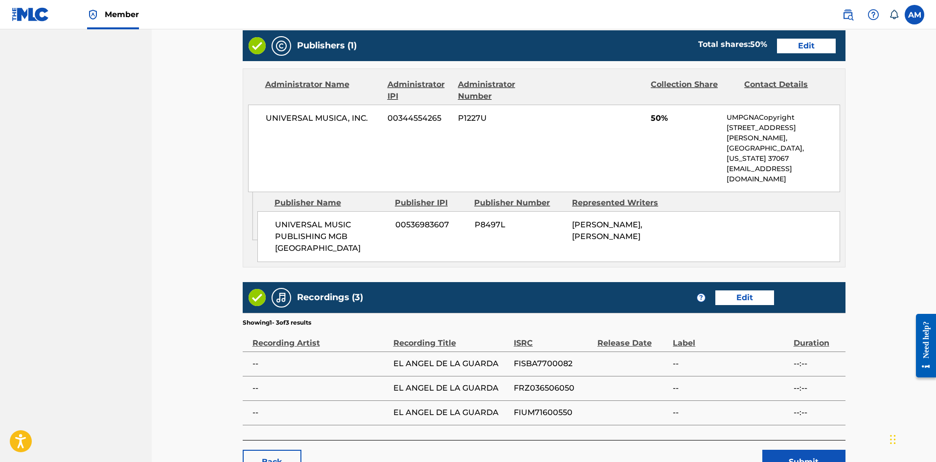
scroll to position [597, 0]
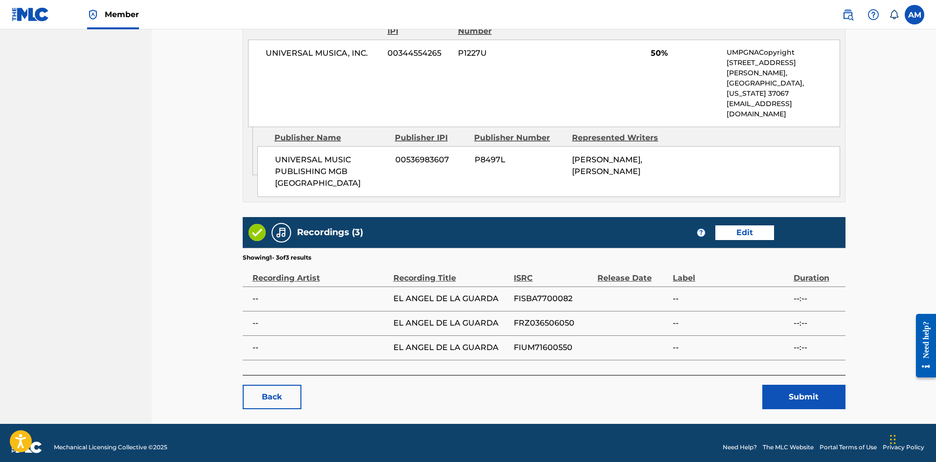
click at [790, 391] on button "Submit" at bounding box center [803, 397] width 83 height 24
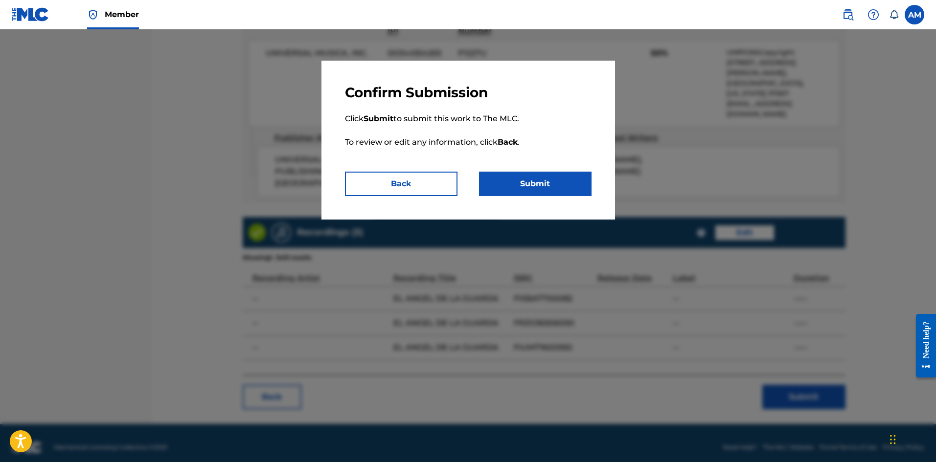
click at [537, 183] on button "Submit" at bounding box center [535, 184] width 113 height 24
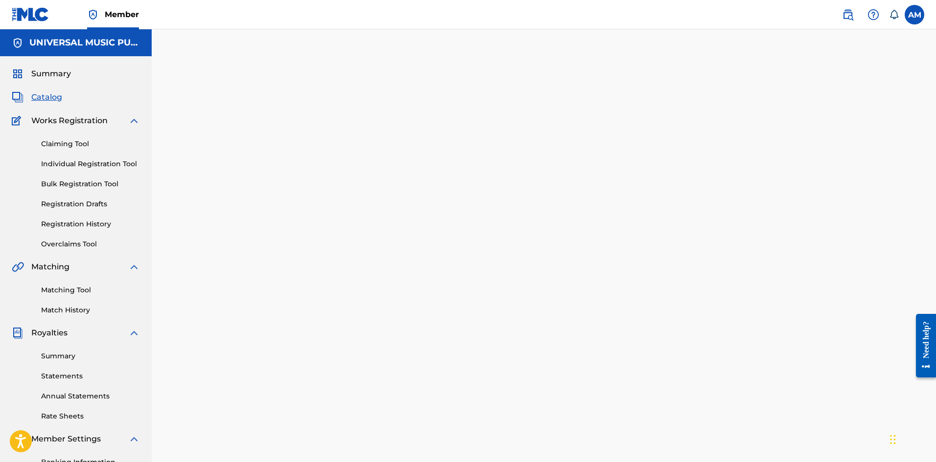
click at [57, 100] on span "Catalog" at bounding box center [46, 97] width 31 height 12
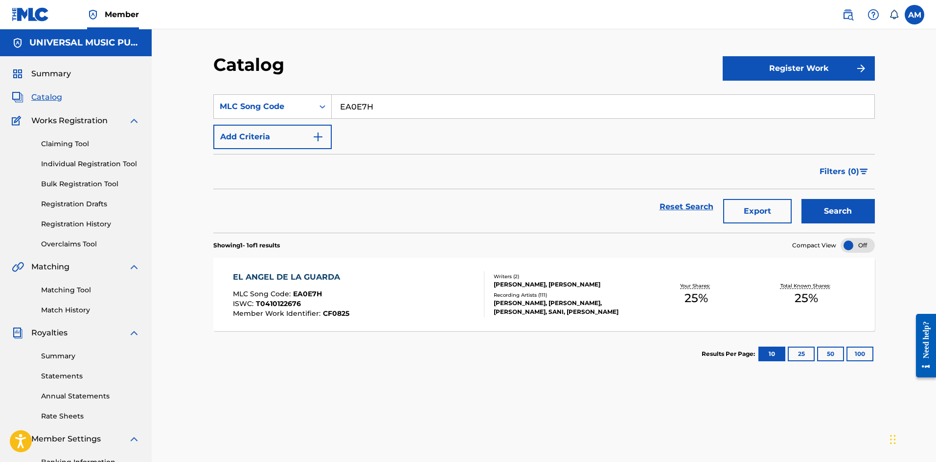
drag, startPoint x: 399, startPoint y: 102, endPoint x: 203, endPoint y: 108, distance: 195.8
click at [203, 108] on div "Catalog Register Work SearchWithCriteriaa598eb81-3578-49a6-8bae-19a0c7c16951 ML…" at bounding box center [544, 297] width 685 height 486
paste input "L14921"
type input "L14921"
click at [843, 221] on button "Search" at bounding box center [837, 211] width 73 height 24
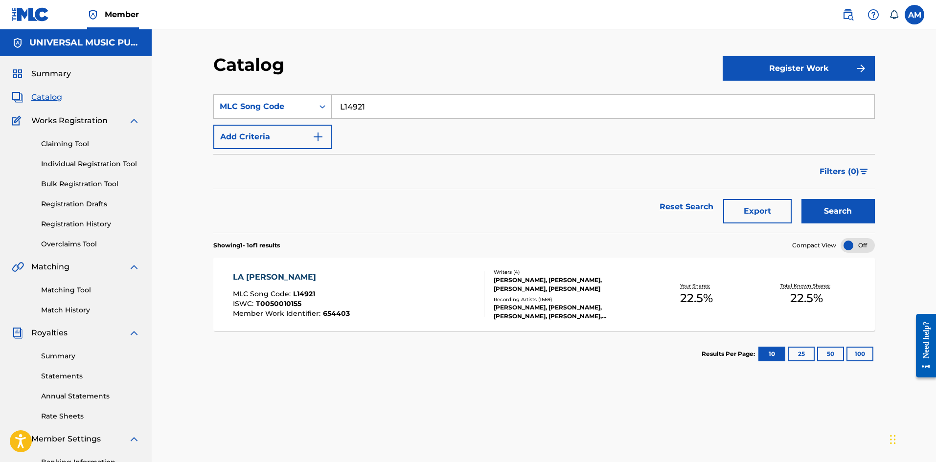
click at [454, 278] on div "LA [PERSON_NAME] MLC Song Code : L14921 ISWC : T0050010155 Member Work Identifi…" at bounding box center [358, 295] width 251 height 46
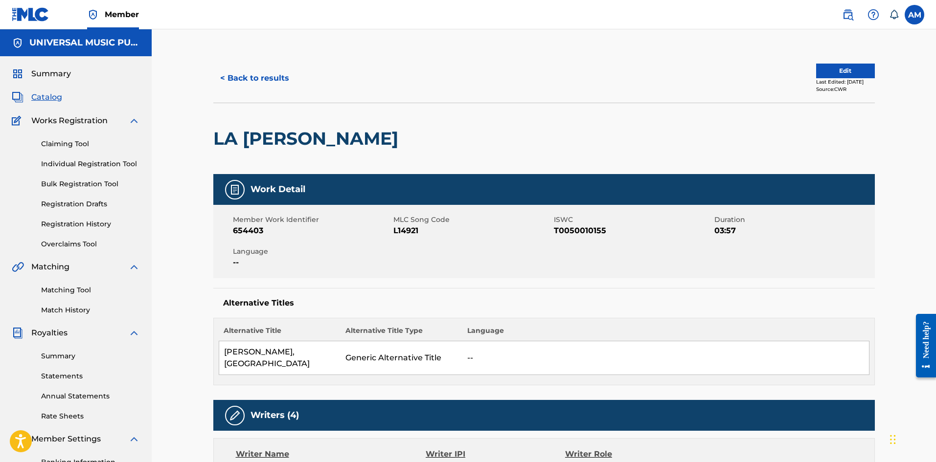
click at [858, 68] on button "Edit" at bounding box center [845, 71] width 59 height 15
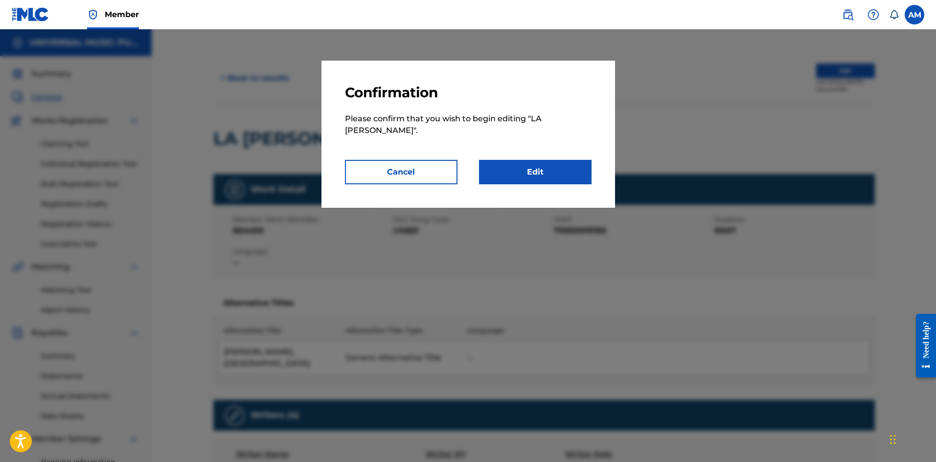
click at [526, 160] on link "Edit" at bounding box center [535, 172] width 113 height 24
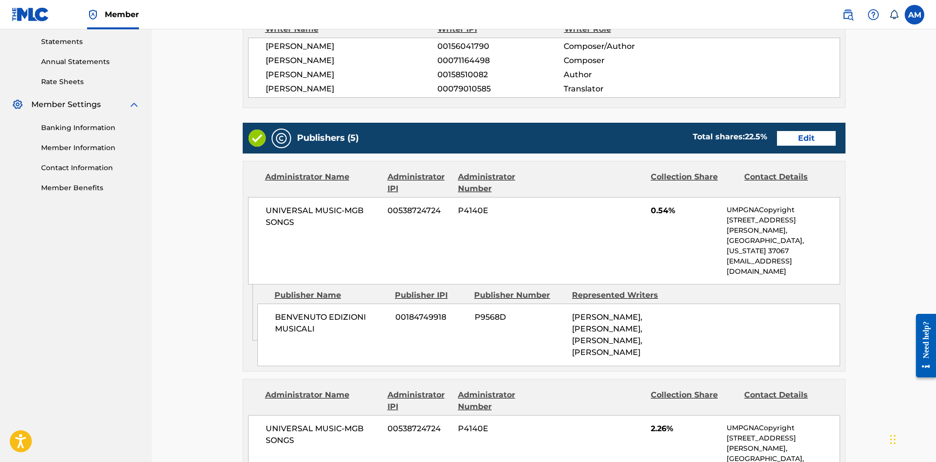
scroll to position [342, 0]
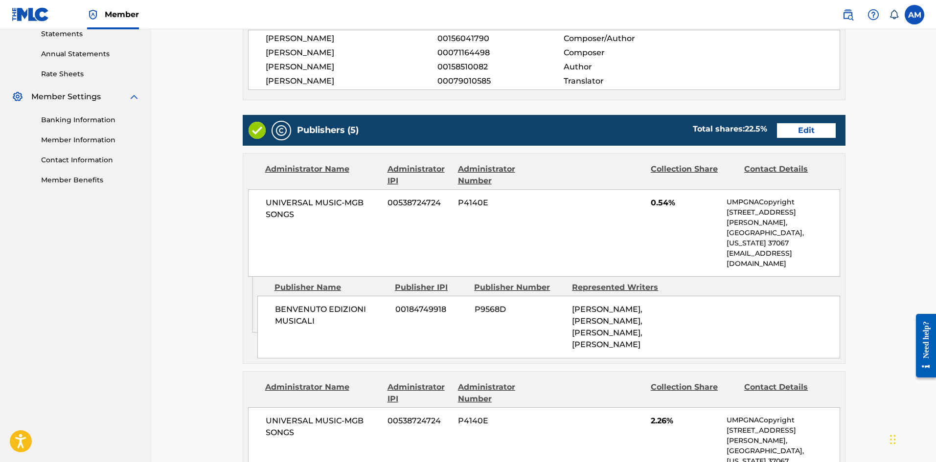
click at [818, 133] on link "Edit" at bounding box center [806, 130] width 59 height 15
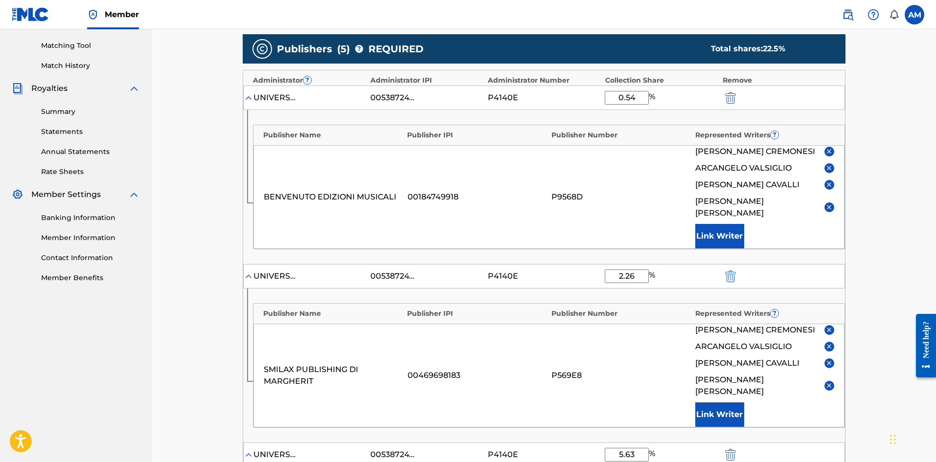
scroll to position [196, 0]
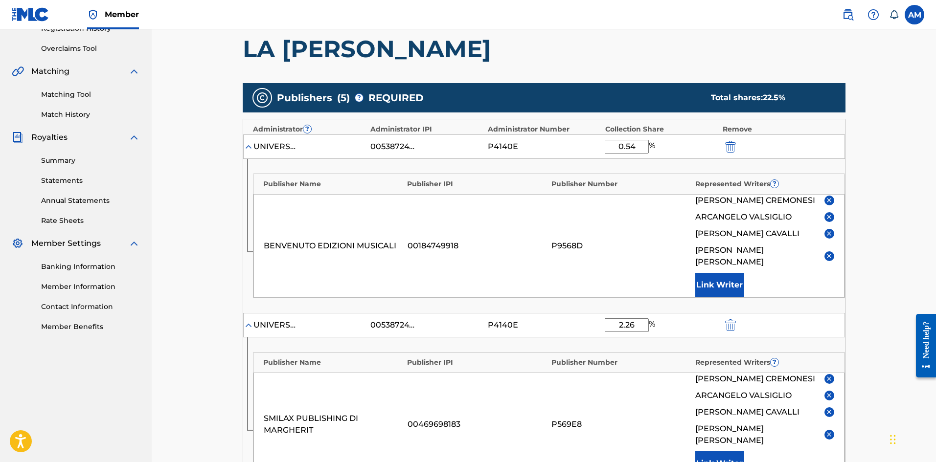
drag, startPoint x: 638, startPoint y: 147, endPoint x: 599, endPoint y: 147, distance: 39.1
click at [599, 147] on div "UNIVERSAL MUSIC-MGB SONGS 00538724724 P4140E 0.54 %" at bounding box center [544, 147] width 602 height 24
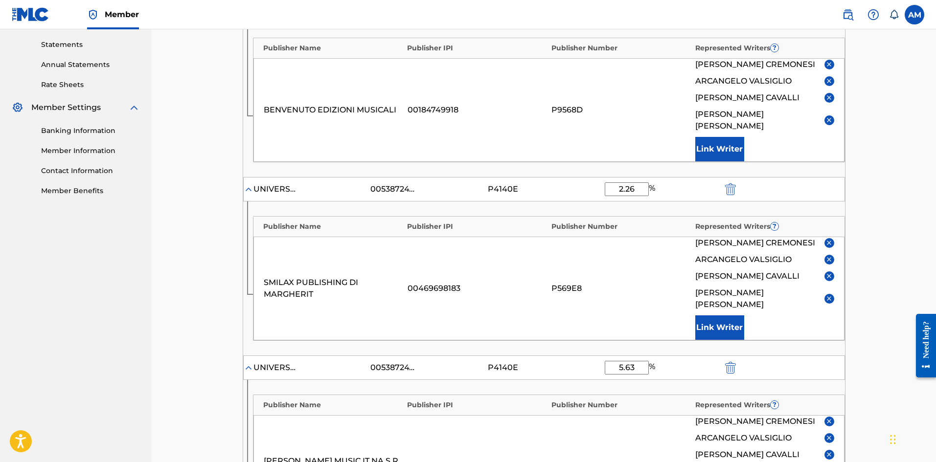
scroll to position [342, 0]
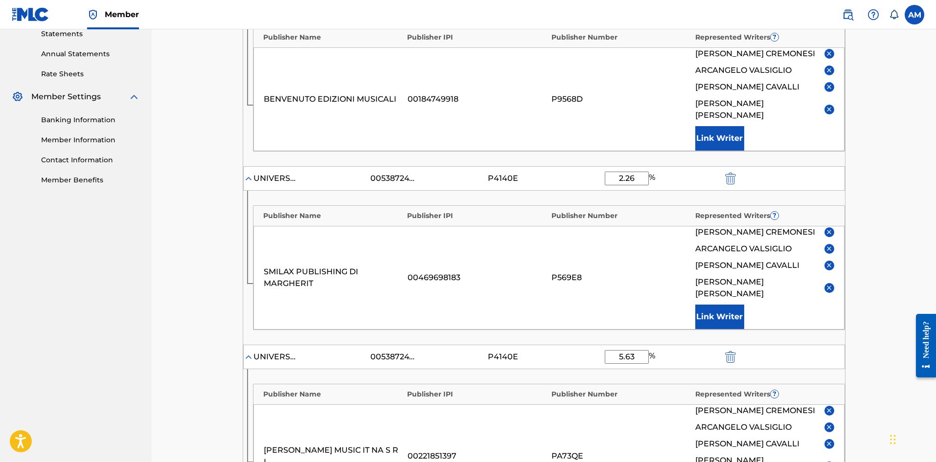
type input "1.25"
drag, startPoint x: 631, startPoint y: 167, endPoint x: 607, endPoint y: 170, distance: 23.7
click at [607, 172] on input "2.26" at bounding box center [627, 179] width 44 height 14
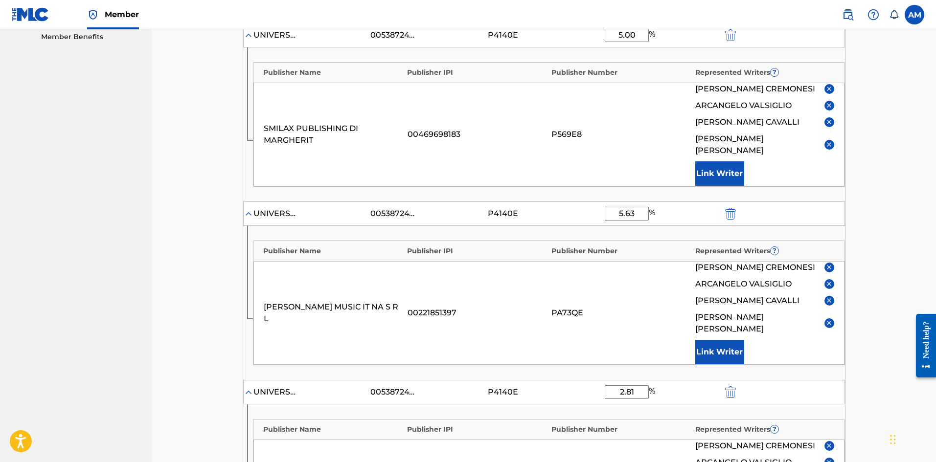
scroll to position [489, 0]
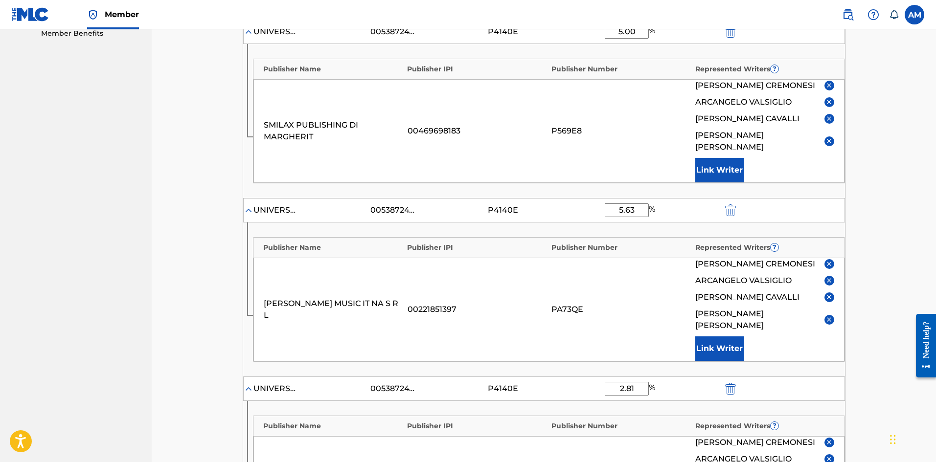
type input "5.00"
drag, startPoint x: 637, startPoint y: 185, endPoint x: 610, endPoint y: 184, distance: 26.5
click at [610, 204] on input "5.63" at bounding box center [627, 211] width 44 height 14
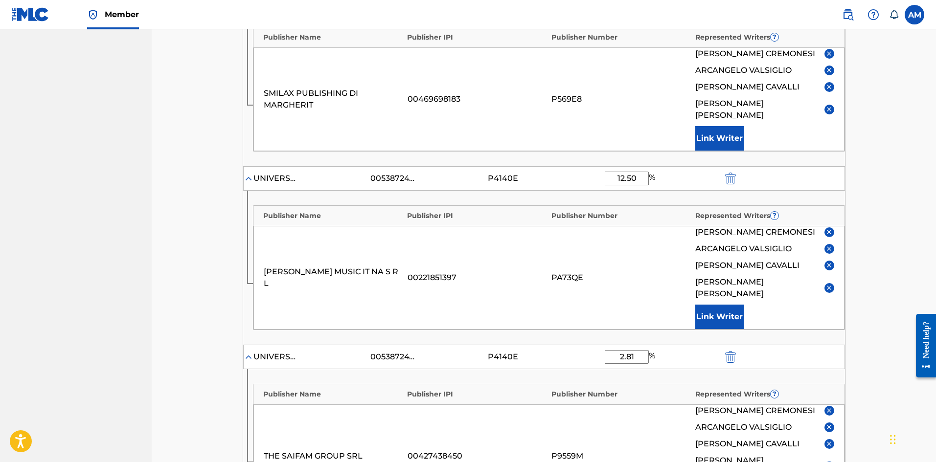
scroll to position [587, 0]
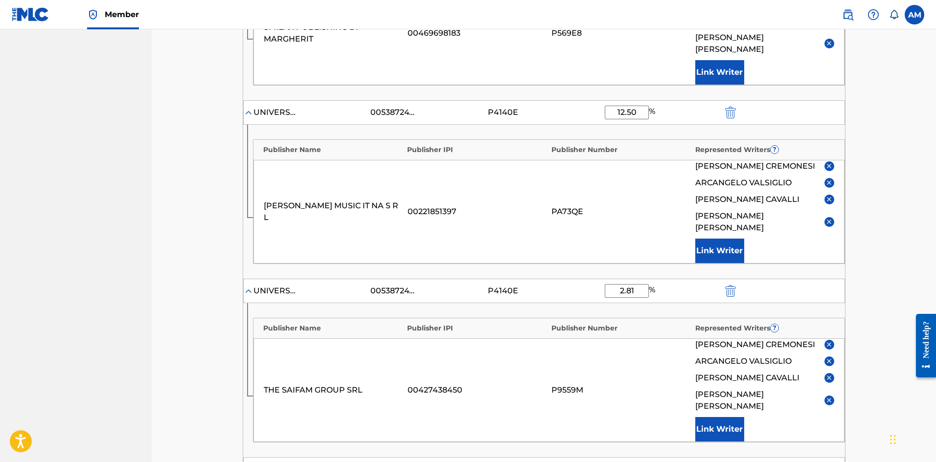
type input "12.50"
drag, startPoint x: 639, startPoint y: 257, endPoint x: 585, endPoint y: 260, distance: 53.9
click at [585, 279] on div "UNIVERSAL MUSIC-MGB SONGS 00538724724 P4140E 2.81 %" at bounding box center [544, 291] width 602 height 24
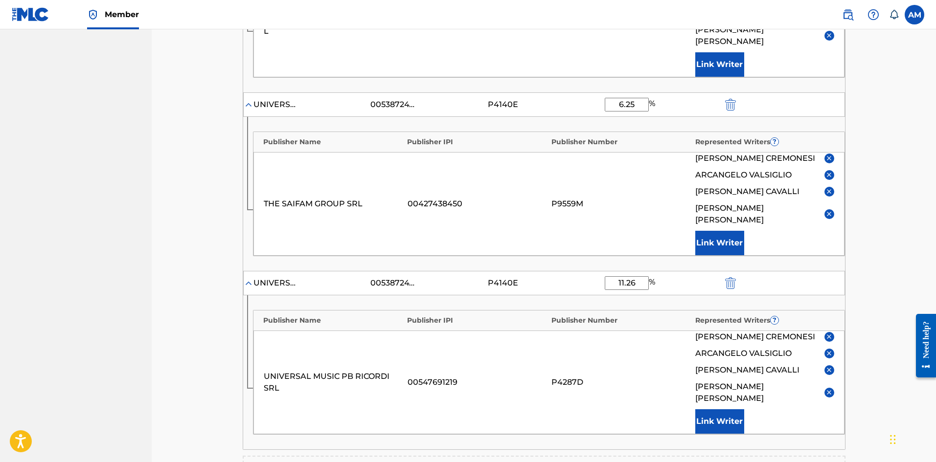
scroll to position [783, 0]
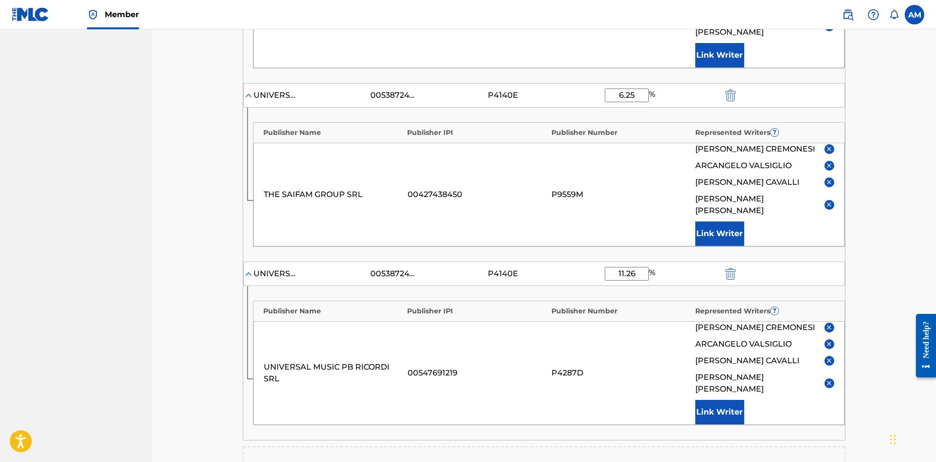
type input "6.25"
drag, startPoint x: 638, startPoint y: 230, endPoint x: 591, endPoint y: 234, distance: 47.1
click at [591, 262] on div "UNIVERSAL MUSIC-MGB SONGS 00538724724 P4140E 11.26 %" at bounding box center [544, 274] width 602 height 24
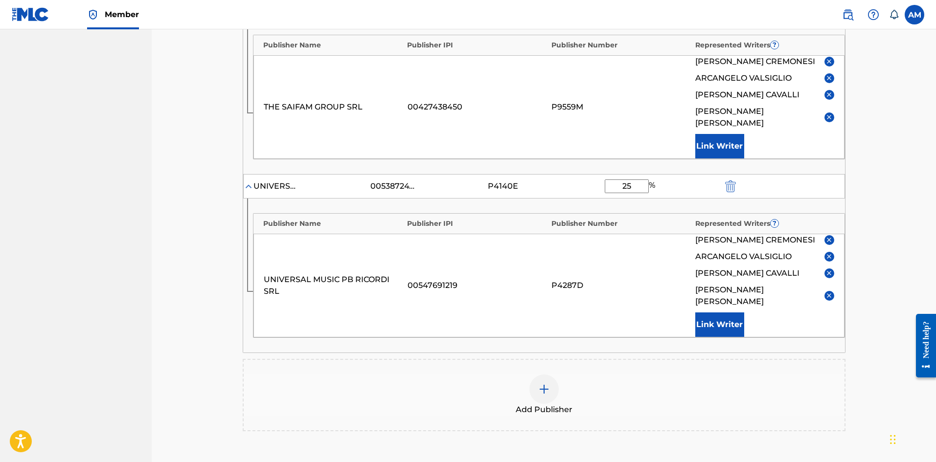
scroll to position [953, 0]
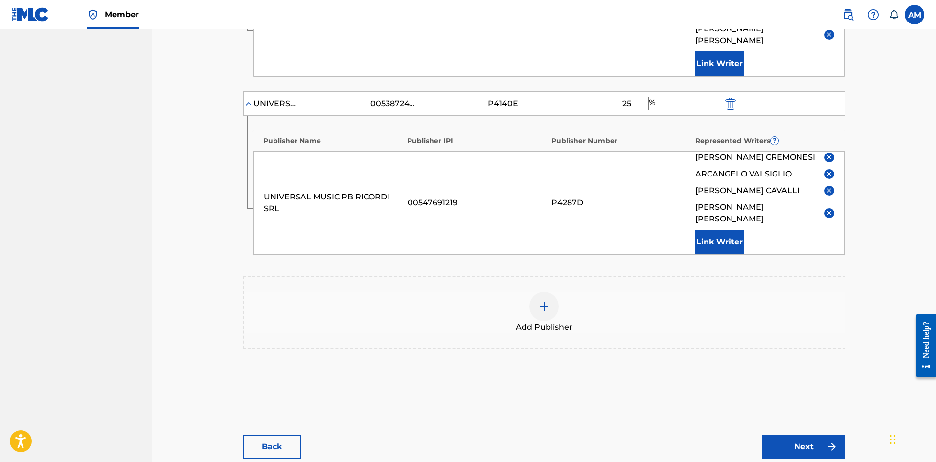
type input "25"
click at [799, 435] on link "Next" at bounding box center [803, 447] width 83 height 24
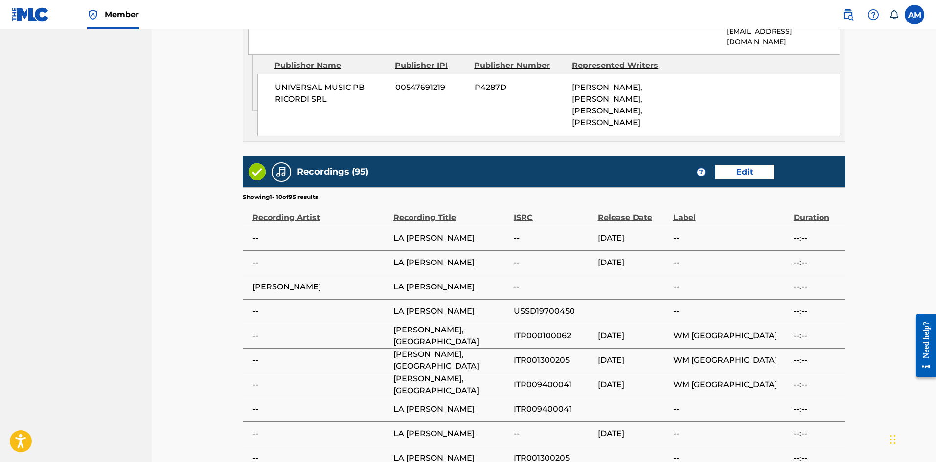
scroll to position [1566, 0]
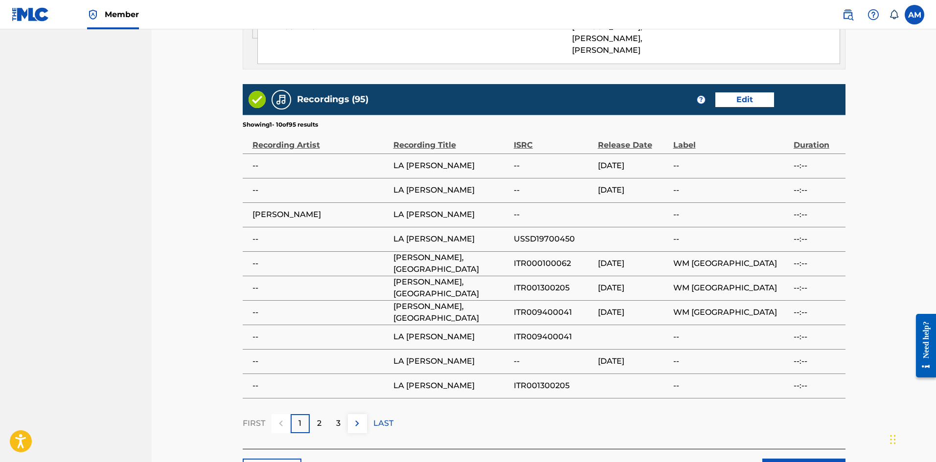
click at [801, 459] on button "Submit" at bounding box center [803, 471] width 83 height 24
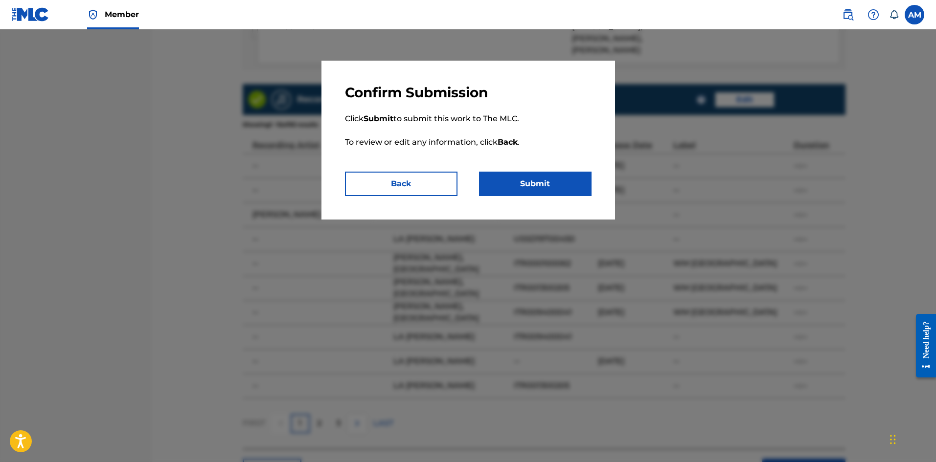
click at [526, 183] on button "Submit" at bounding box center [535, 184] width 113 height 24
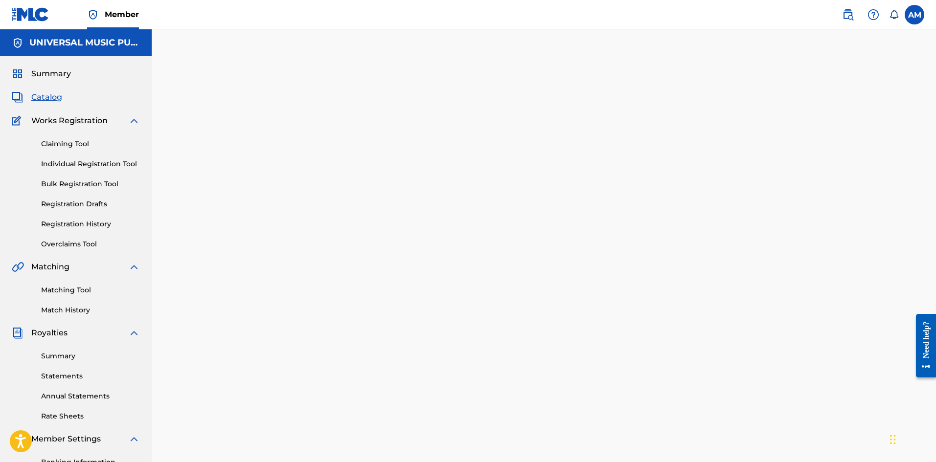
drag, startPoint x: 53, startPoint y: 100, endPoint x: 196, endPoint y: 146, distance: 150.6
click at [53, 100] on span "Catalog" at bounding box center [46, 97] width 31 height 12
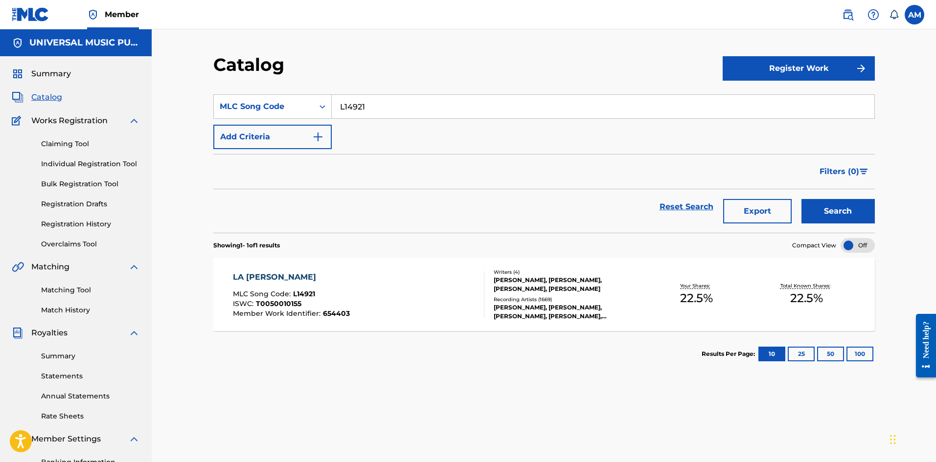
drag, startPoint x: 397, startPoint y: 105, endPoint x: 153, endPoint y: 117, distance: 244.9
click at [153, 117] on div "Catalog Register Work SearchWithCriteriaa598eb81-3578-49a6-8bae-19a0c7c16951 ML…" at bounding box center [544, 284] width 784 height 510
paste input "CA4AKG"
type input "CA4AKG"
click at [846, 211] on button "Search" at bounding box center [837, 211] width 73 height 24
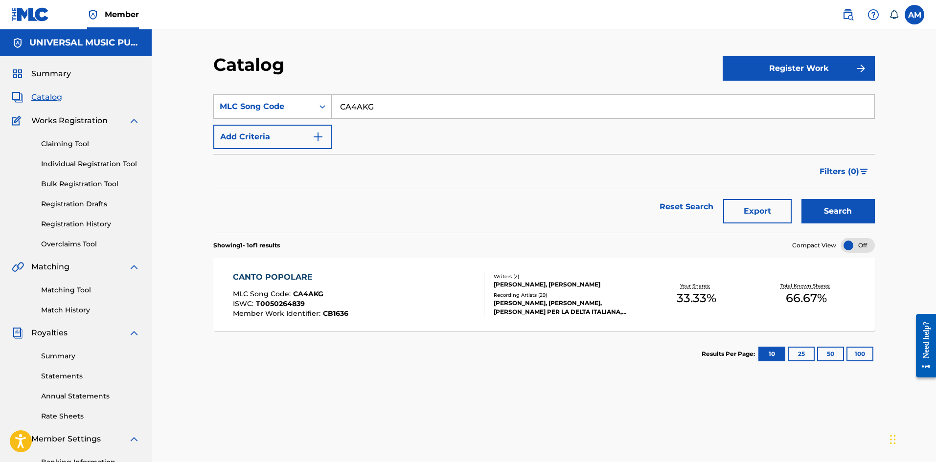
click at [755, 295] on div "Total Known Shares: 66.67 %" at bounding box center [807, 295] width 110 height 30
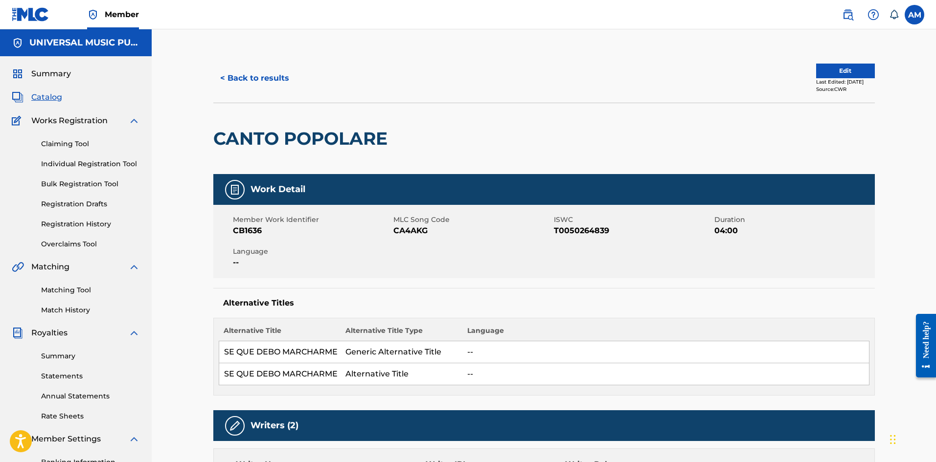
click at [839, 70] on button "Edit" at bounding box center [845, 71] width 59 height 15
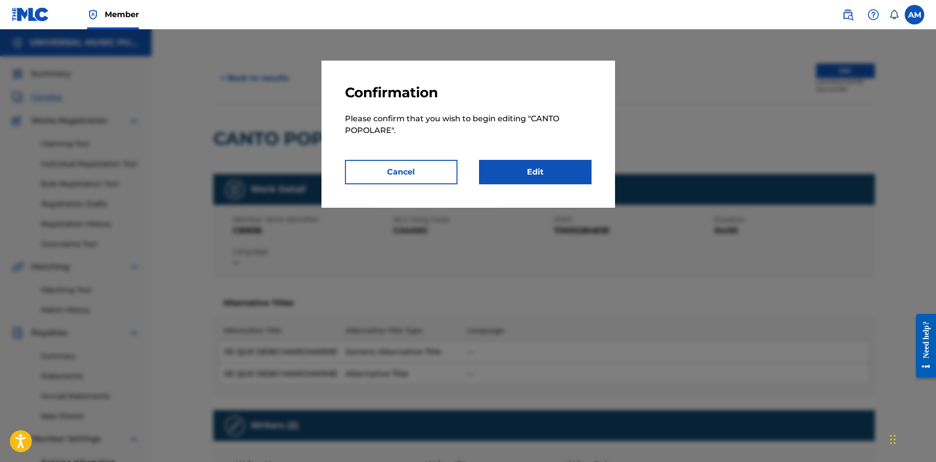
click at [541, 171] on link "Edit" at bounding box center [535, 172] width 113 height 24
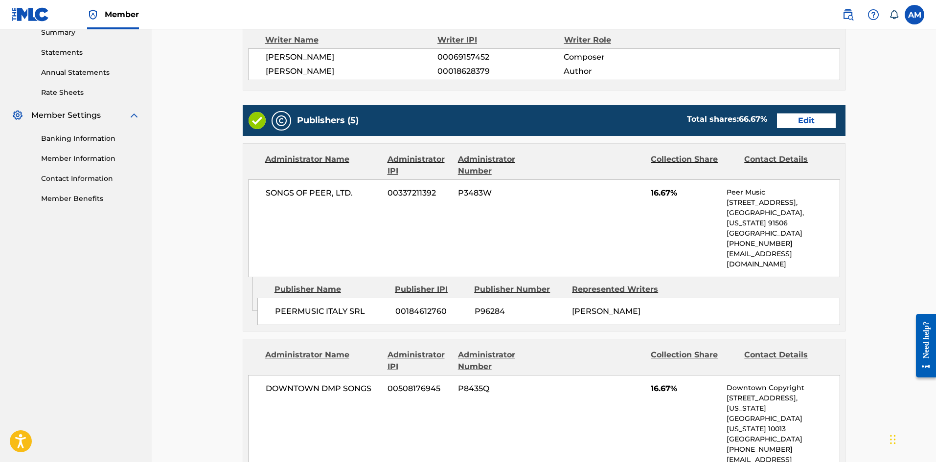
scroll to position [196, 0]
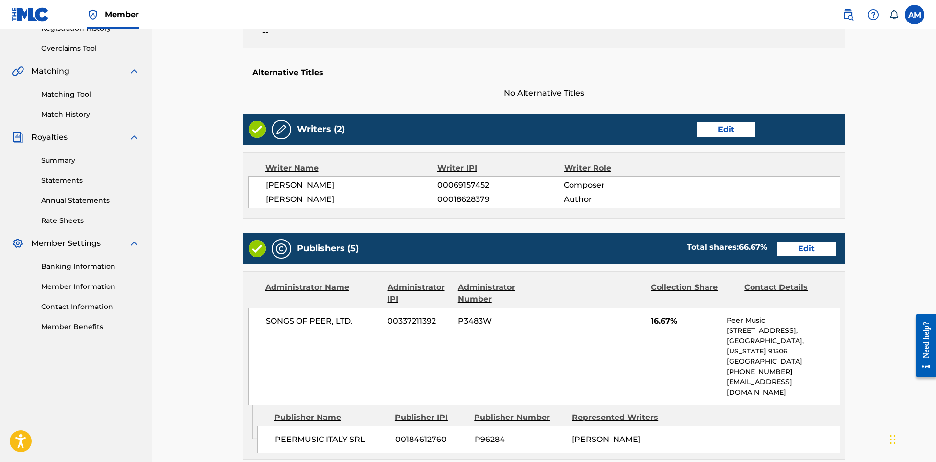
click at [813, 249] on link "Edit" at bounding box center [806, 249] width 59 height 15
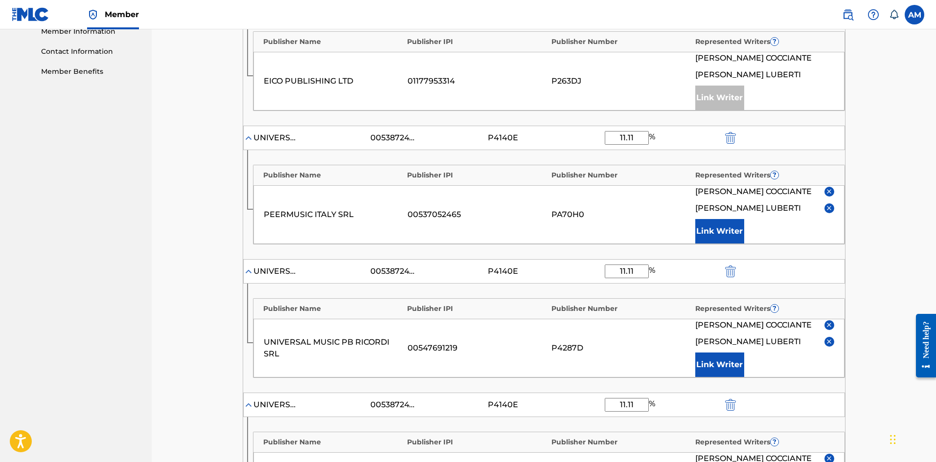
scroll to position [440, 0]
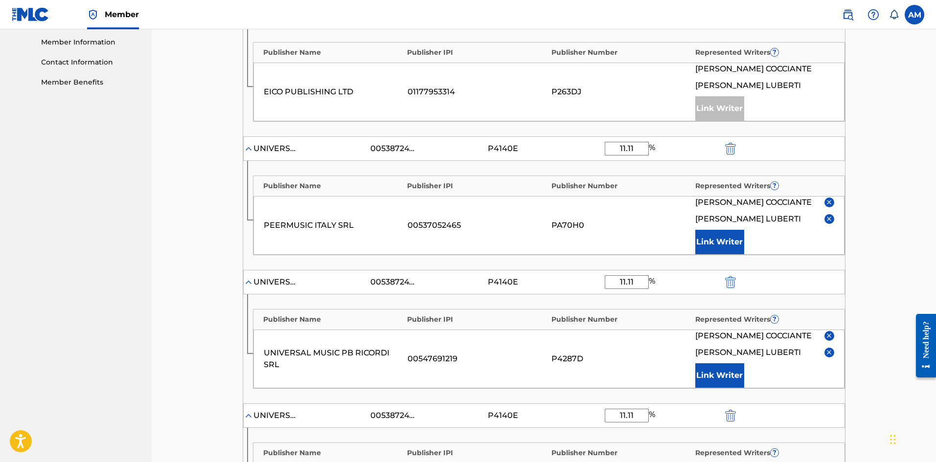
drag, startPoint x: 634, startPoint y: 148, endPoint x: 563, endPoint y: 154, distance: 70.7
click at [563, 154] on div "UNIVERSAL MUSIC-MGB SONGS 00538724724 P4140E 11.11 %" at bounding box center [544, 149] width 602 height 24
type input "16.67"
drag, startPoint x: 640, startPoint y: 297, endPoint x: 610, endPoint y: 293, distance: 30.5
click at [610, 289] on input "11.11" at bounding box center [627, 282] width 44 height 14
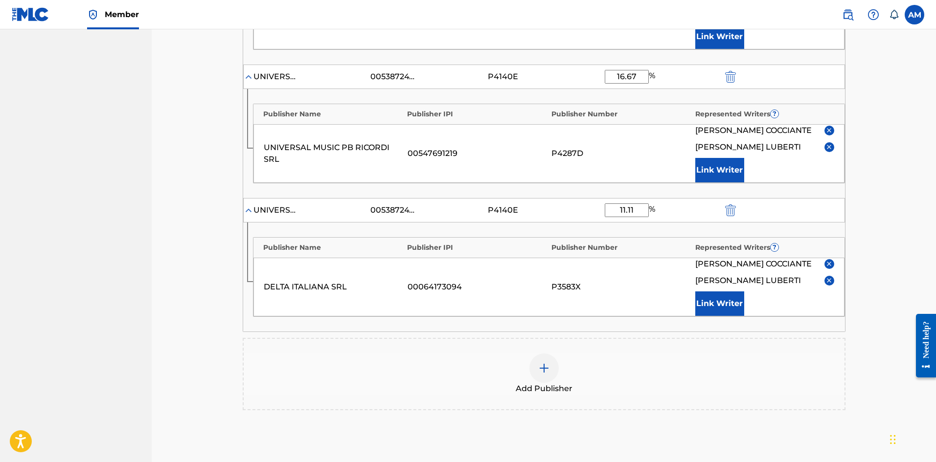
scroll to position [538, 0]
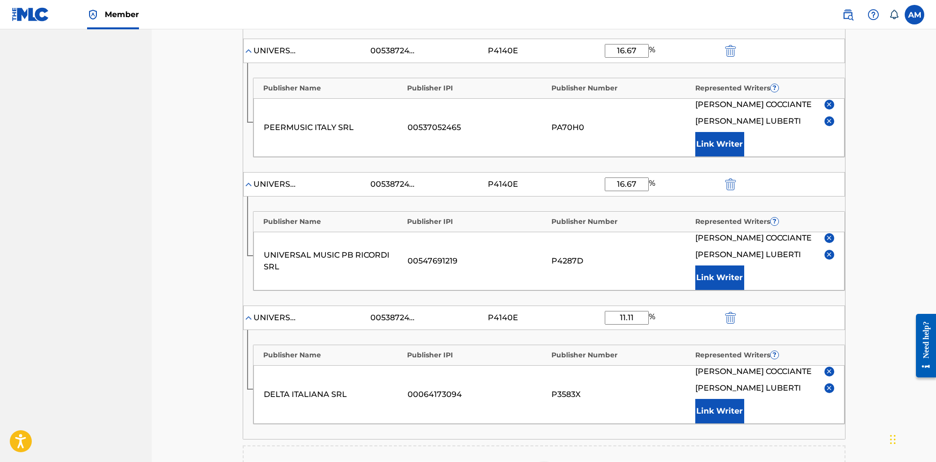
type input "16.67"
drag, startPoint x: 639, startPoint y: 342, endPoint x: 491, endPoint y: 344, distance: 147.8
click at [491, 330] on div "UNIVERSAL MUSIC-MGB SONGS 00538724724 P4140E 11.11 %" at bounding box center [544, 318] width 602 height 24
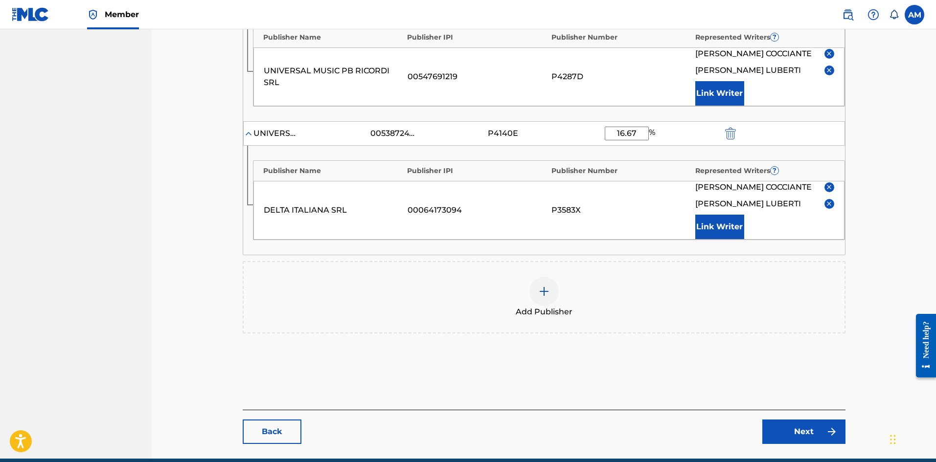
scroll to position [734, 0]
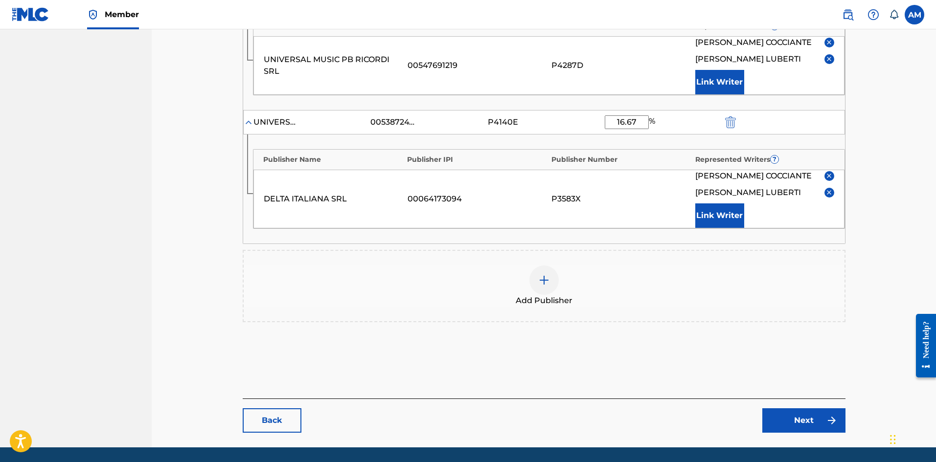
type input "16.67"
click at [795, 433] on link "Next" at bounding box center [803, 421] width 83 height 24
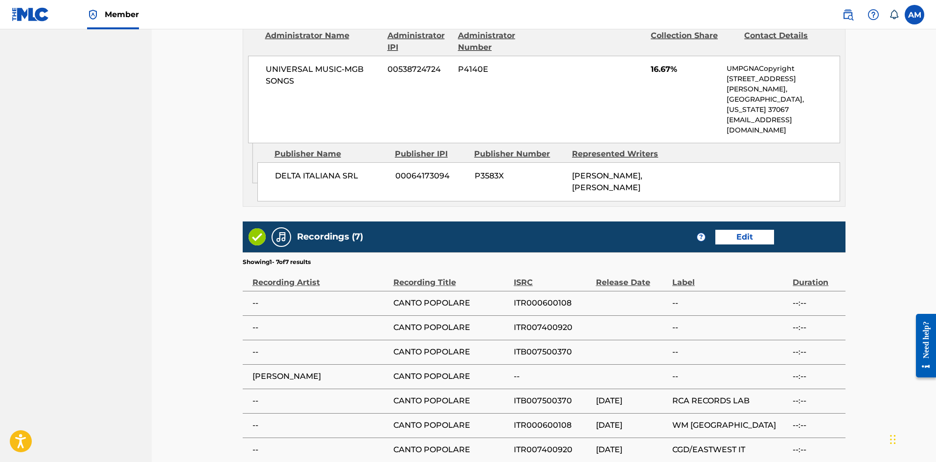
scroll to position [1403, 0]
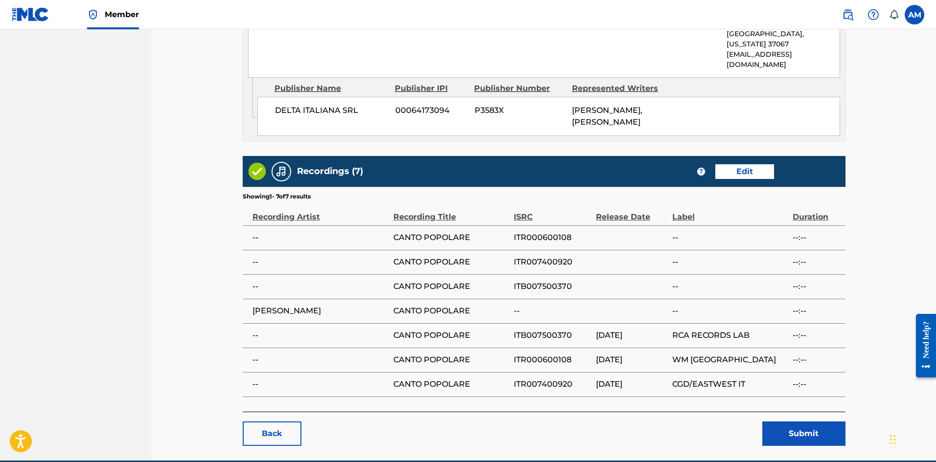
click at [789, 422] on button "Submit" at bounding box center [803, 434] width 83 height 24
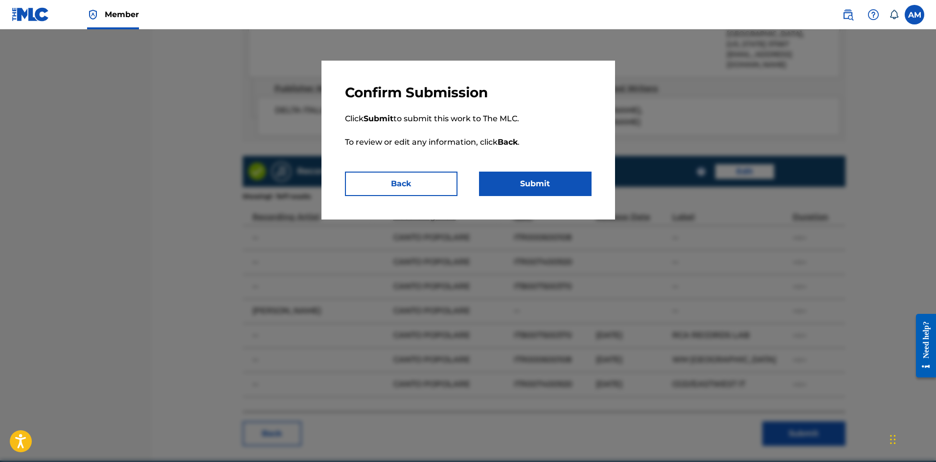
click at [574, 190] on button "Submit" at bounding box center [535, 184] width 113 height 24
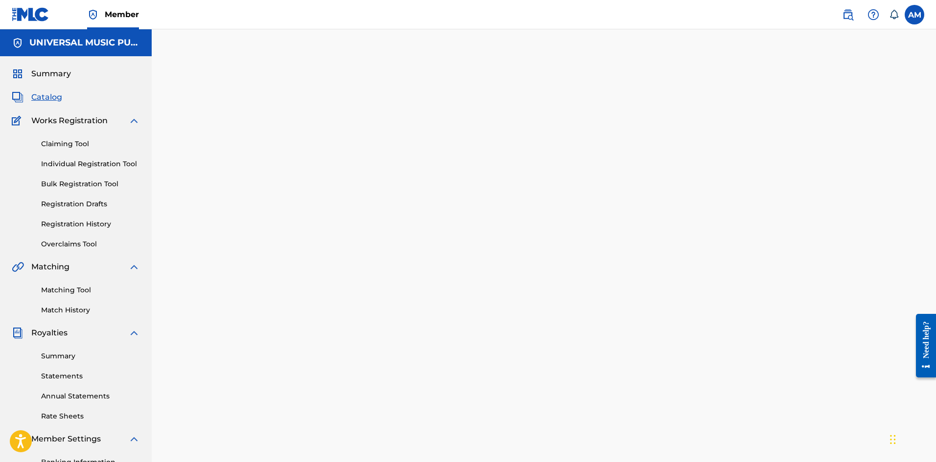
click at [44, 97] on span "Catalog" at bounding box center [46, 97] width 31 height 12
